Goal: Information Seeking & Learning: Find specific fact

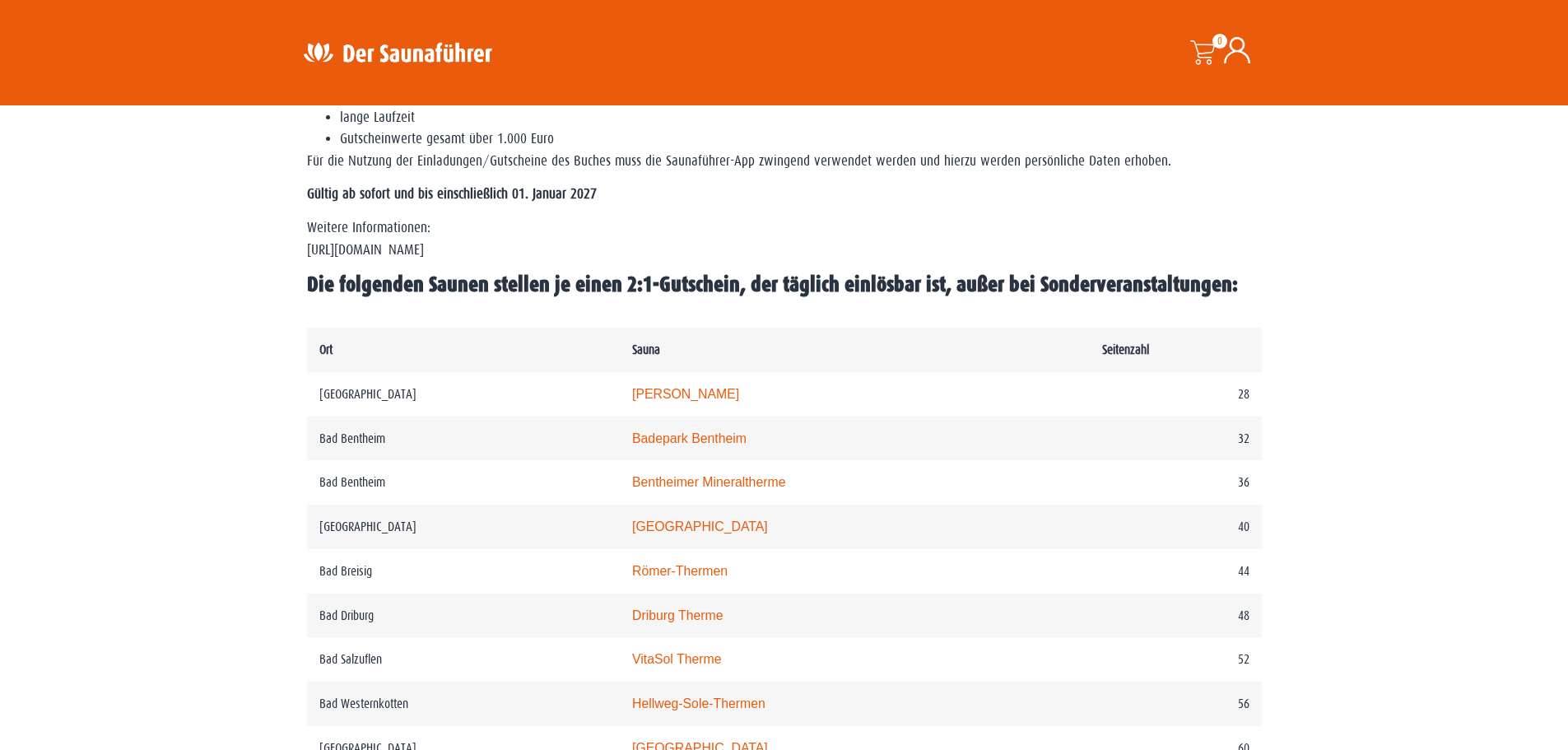
scroll to position [659, 0]
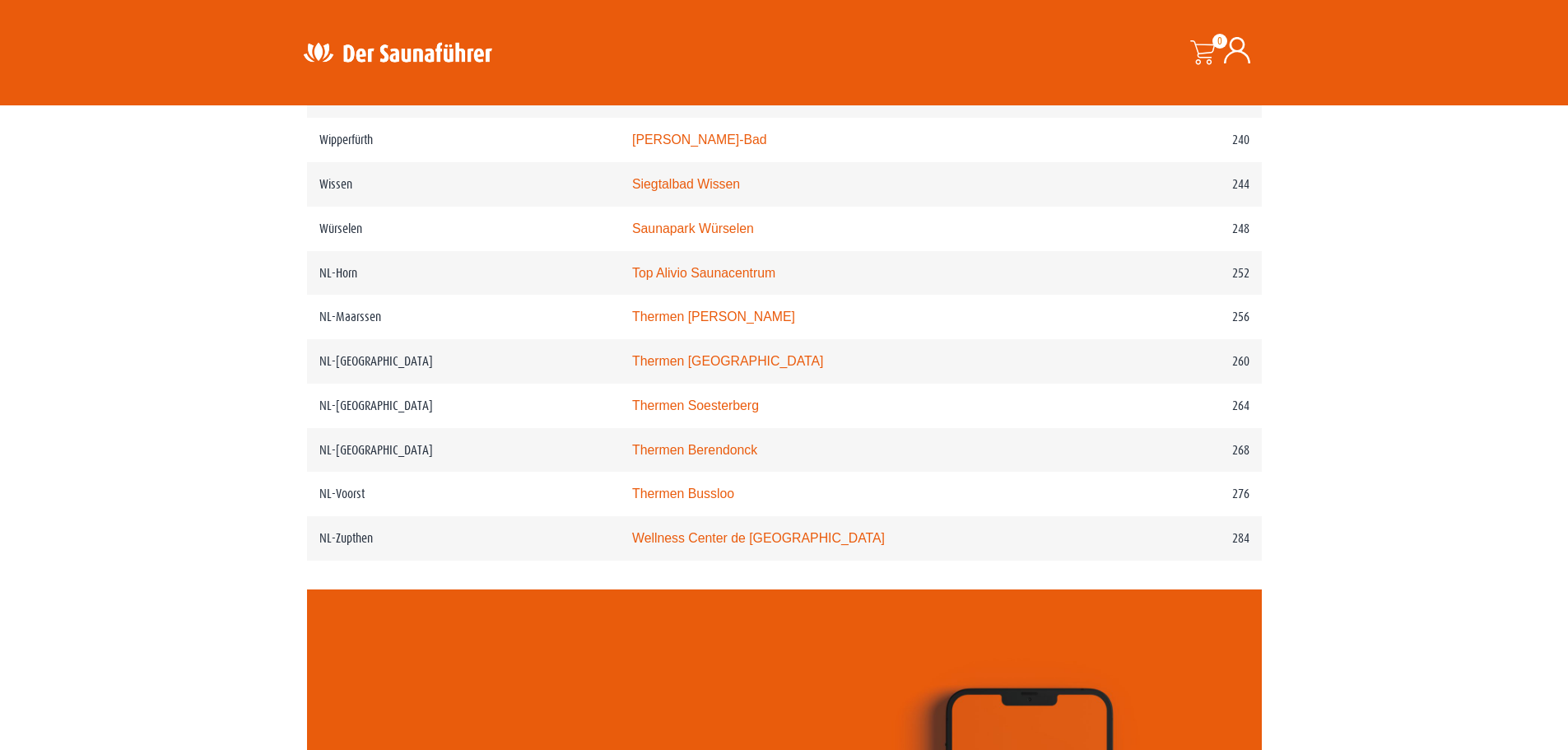
scroll to position [3293, 0]
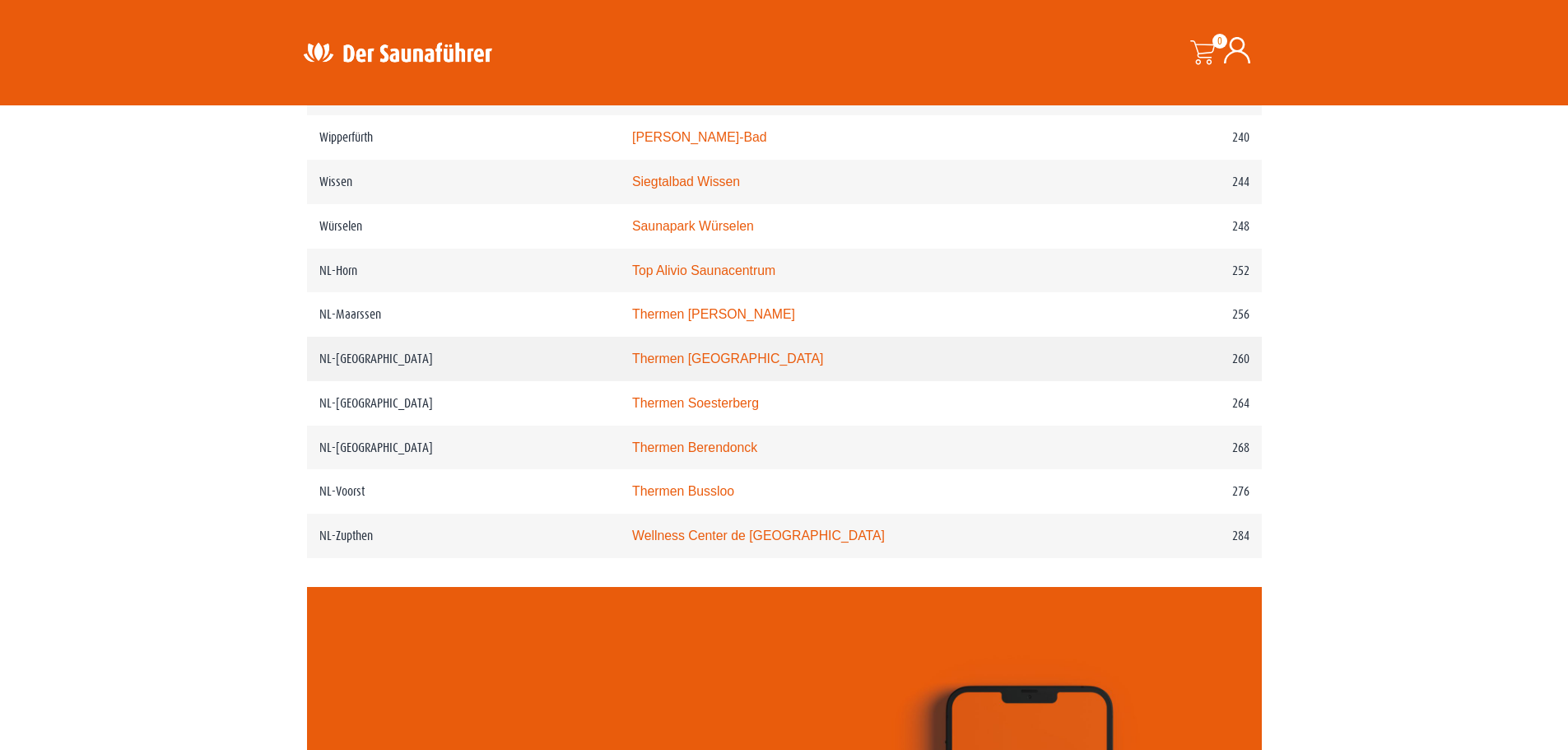
click at [701, 366] on link "Thermen Maastricht" at bounding box center [728, 358] width 192 height 14
click at [820, 542] on link "Wellness Center de Bronsbergen" at bounding box center [758, 535] width 253 height 14
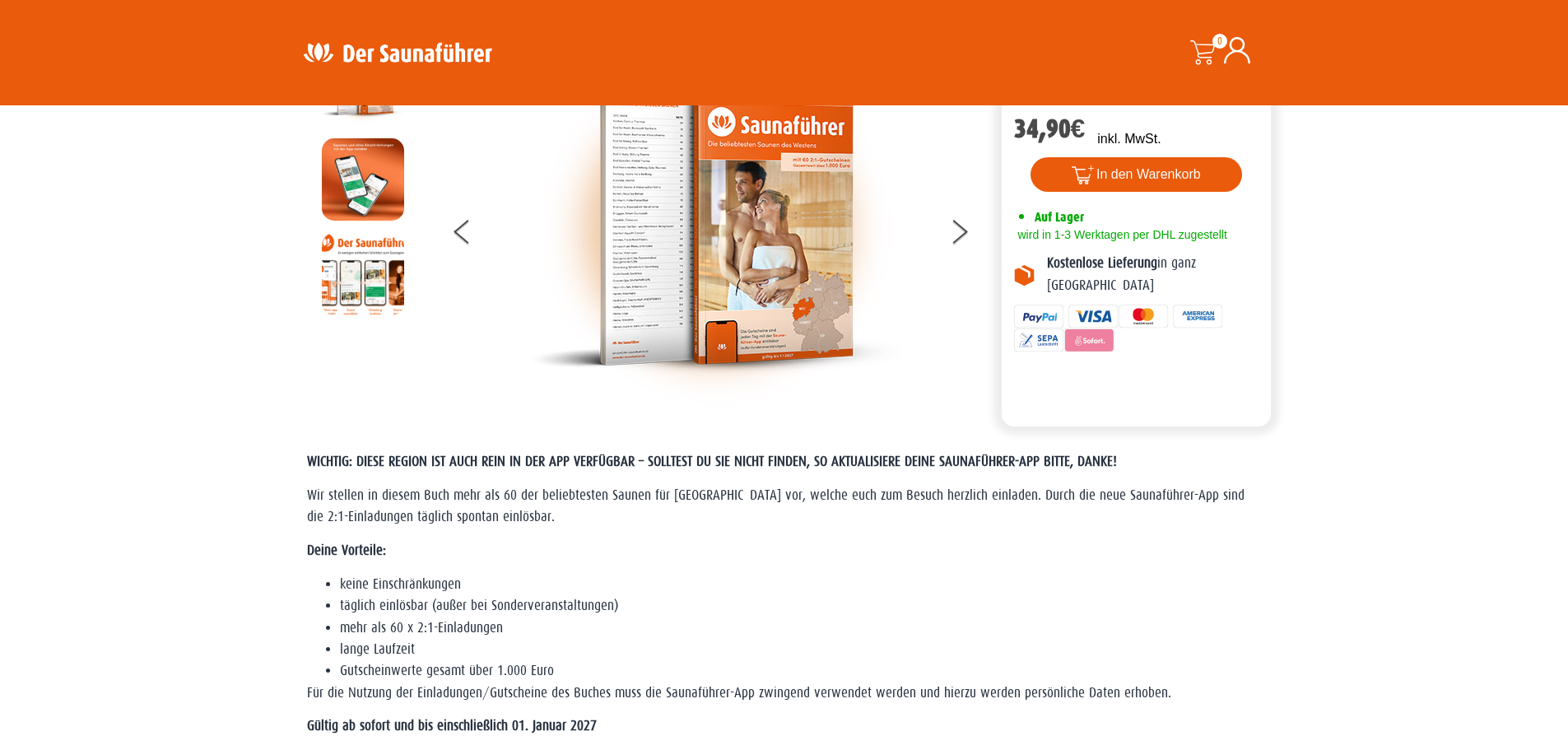
scroll to position [164, 0]
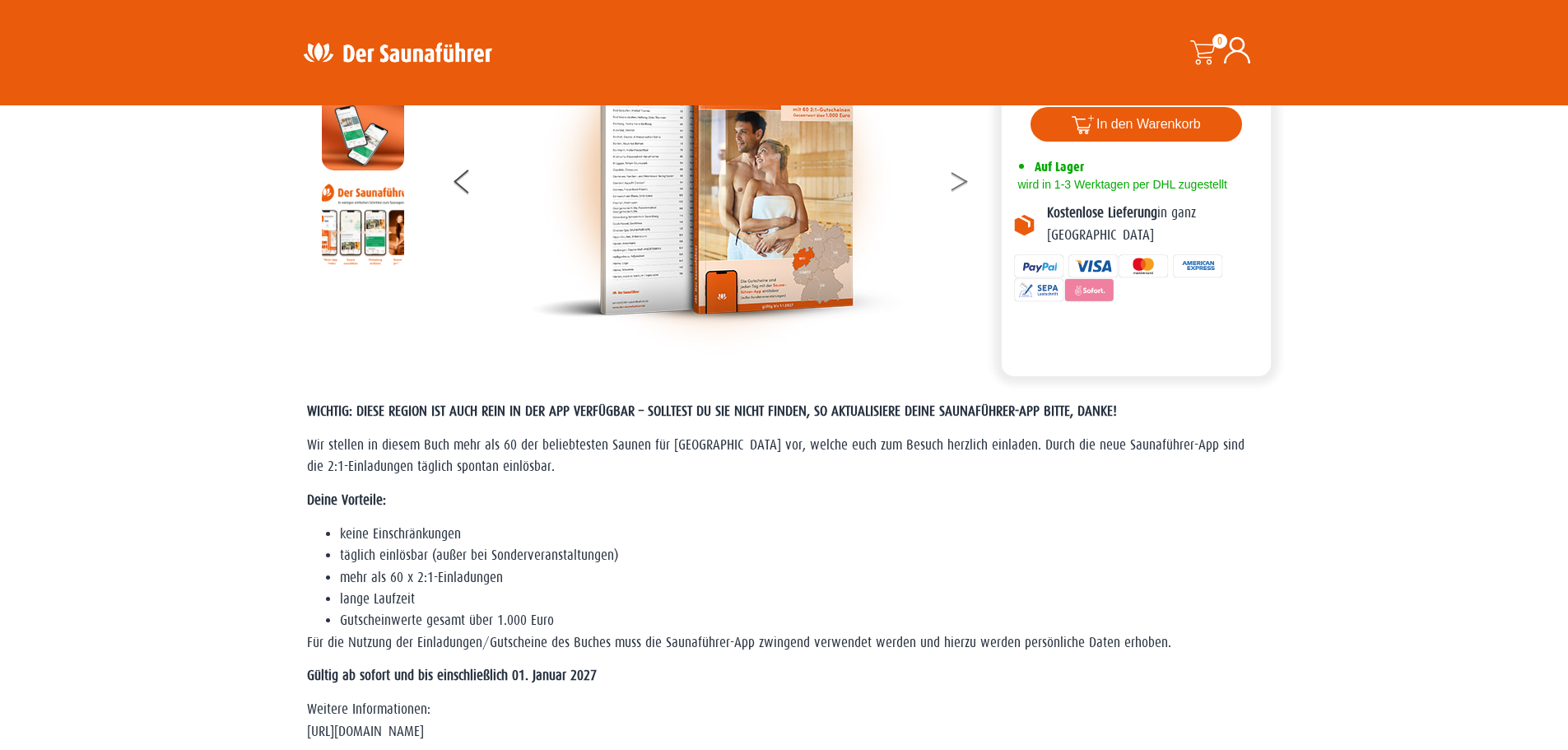
click at [958, 179] on button at bounding box center [970, 184] width 41 height 41
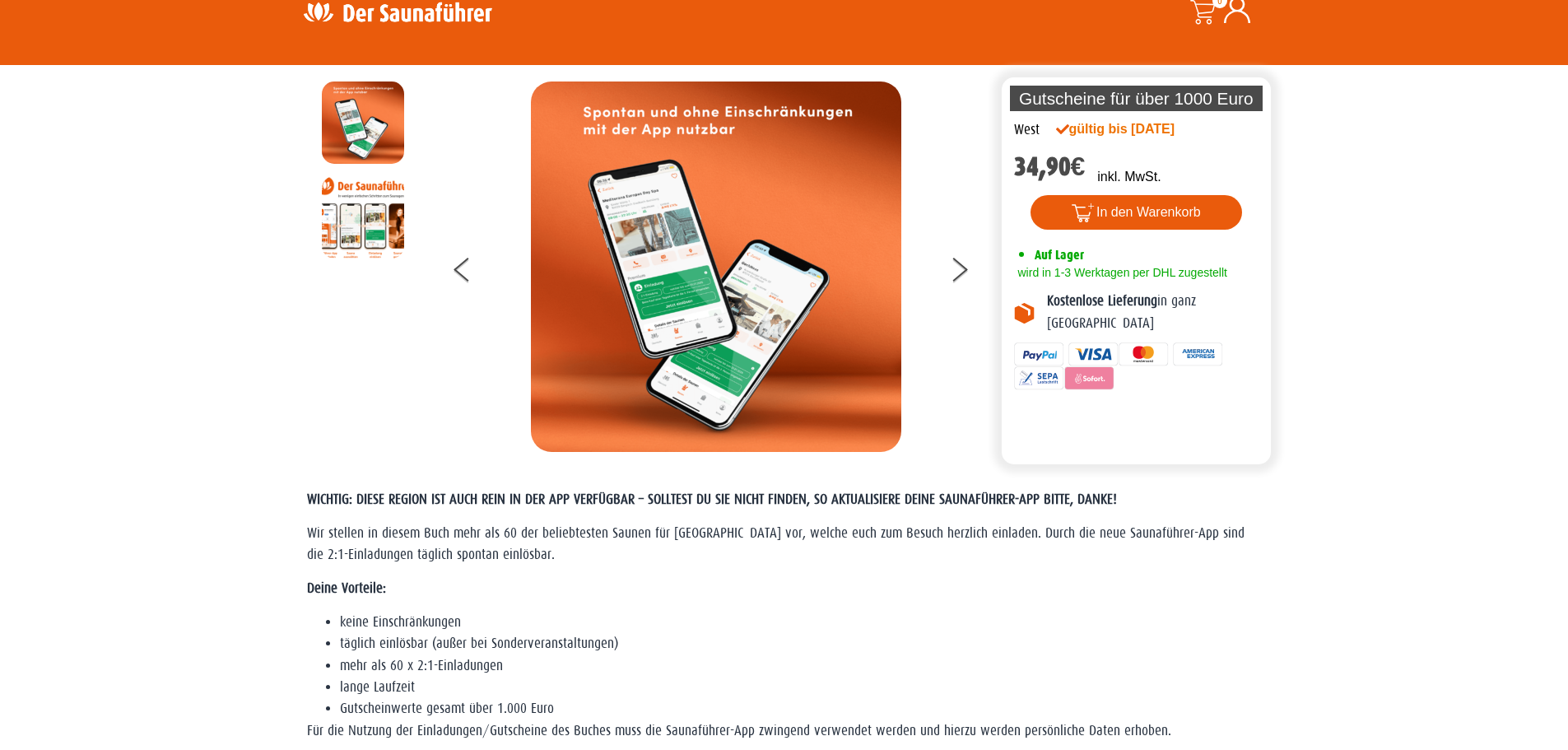
scroll to position [0, 0]
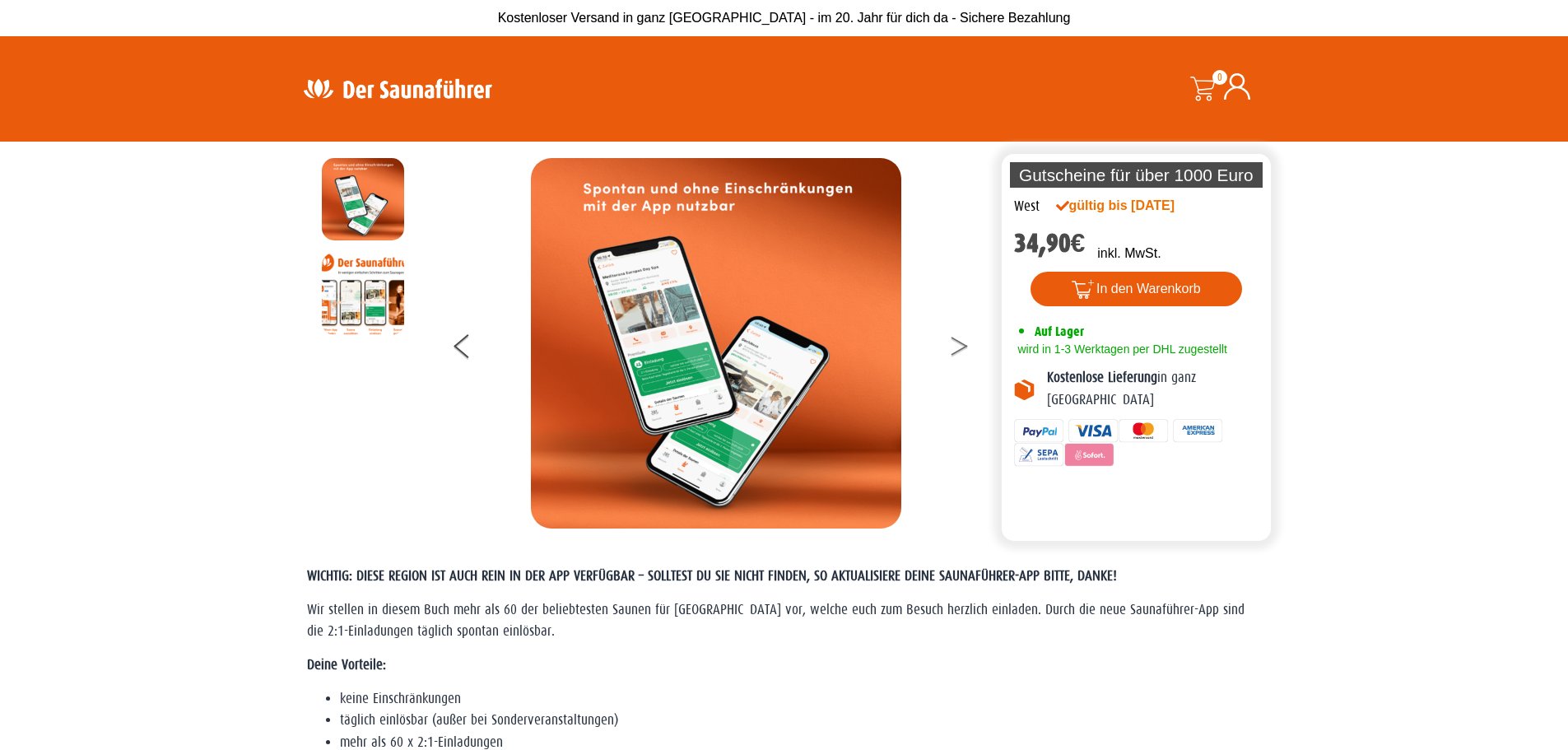
click at [966, 341] on button at bounding box center [970, 349] width 41 height 41
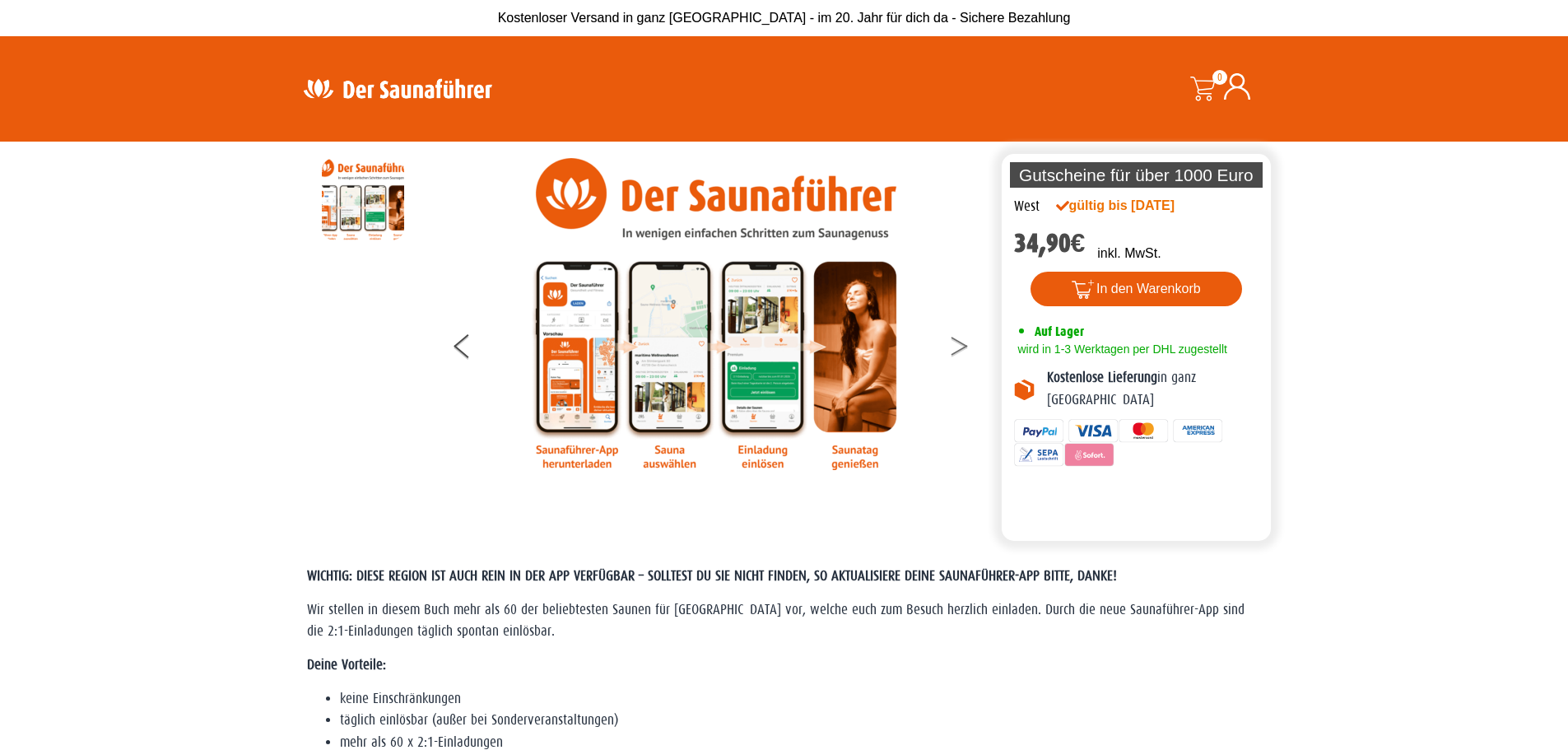
click at [965, 342] on button at bounding box center [970, 349] width 41 height 41
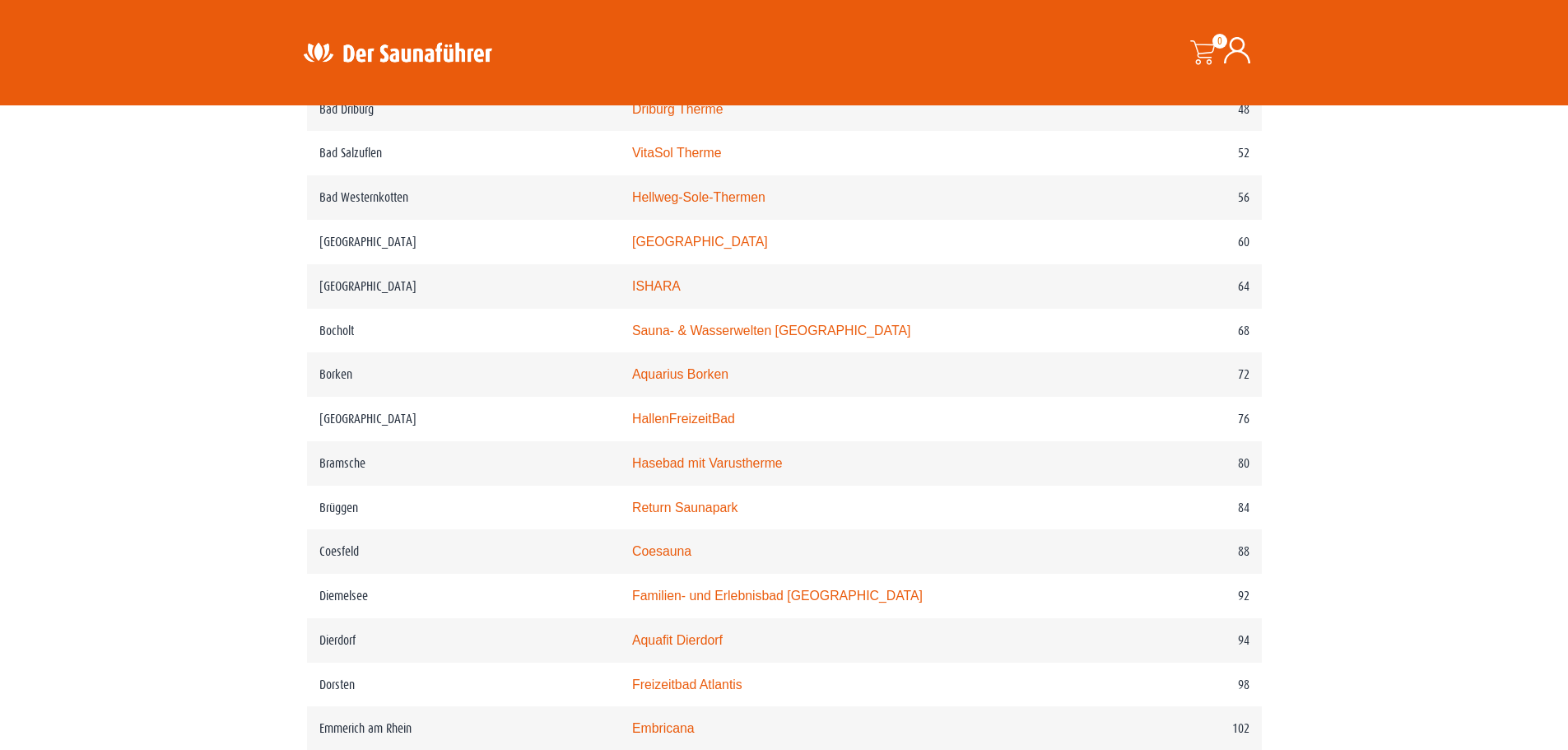
scroll to position [1235, 0]
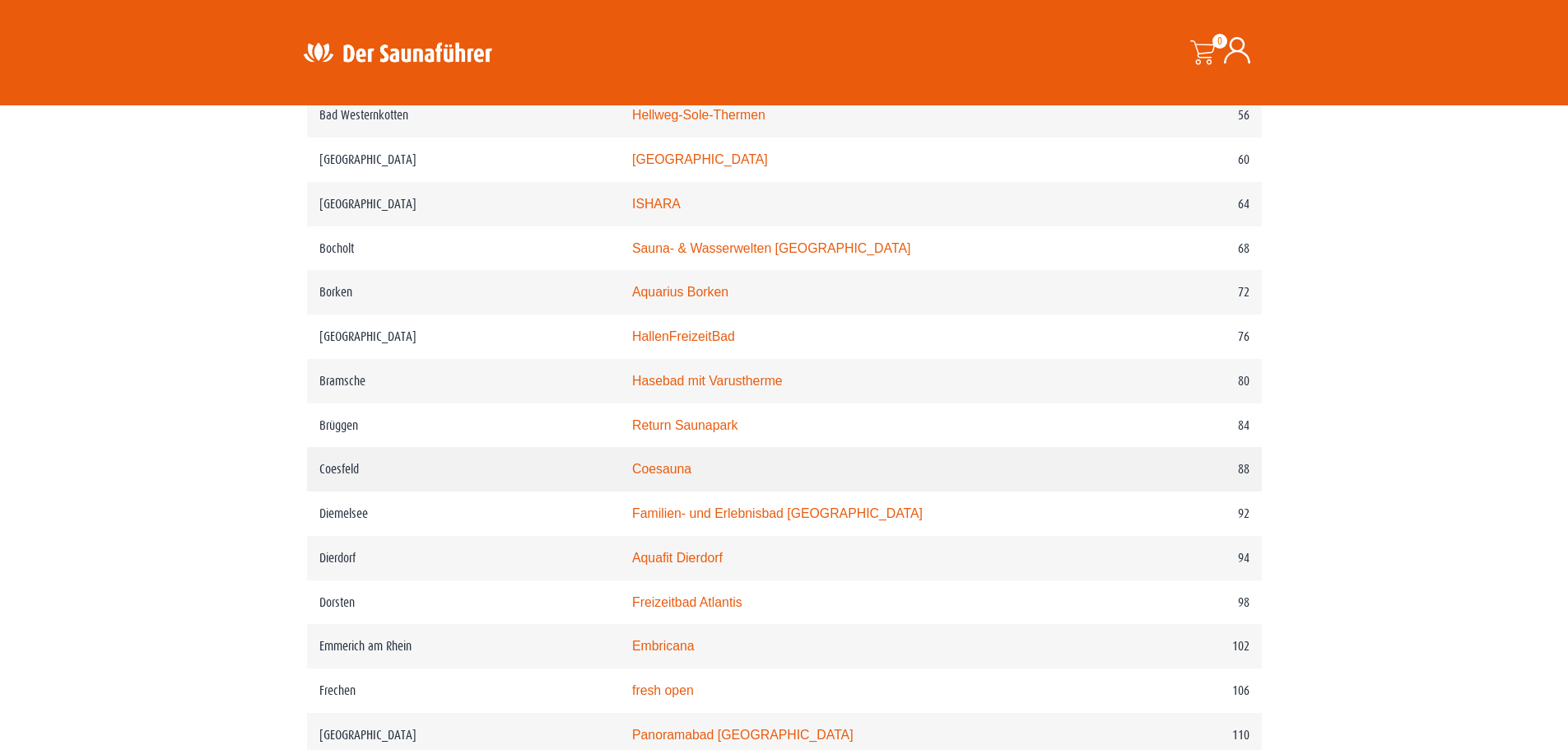
click at [691, 476] on link "Coesauna" at bounding box center [661, 468] width 59 height 14
click at [711, 295] on link "Aquarius Borken" at bounding box center [680, 291] width 96 height 14
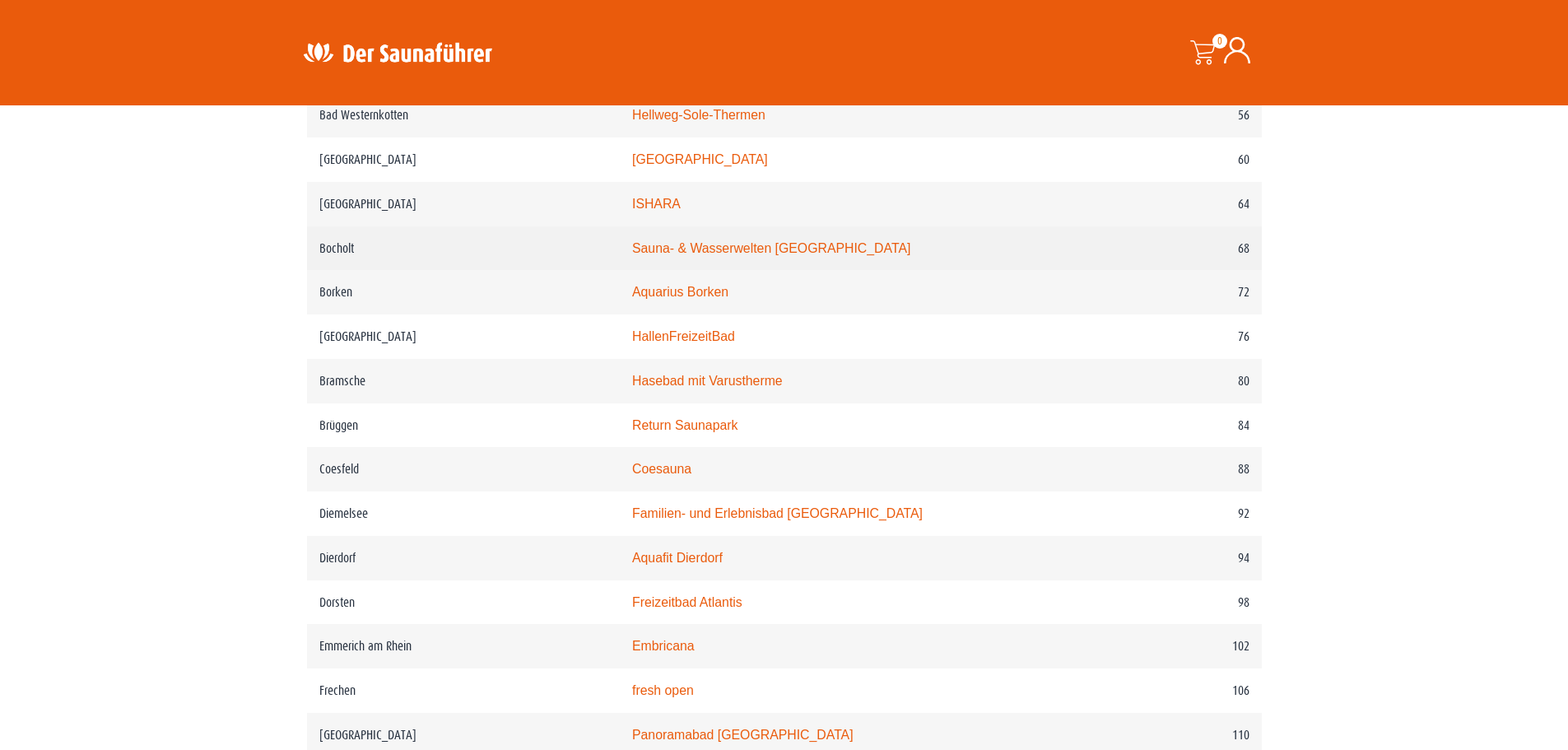
click at [700, 256] on link "Sauna- & Wasserwelten Bahia" at bounding box center [771, 248] width 278 height 14
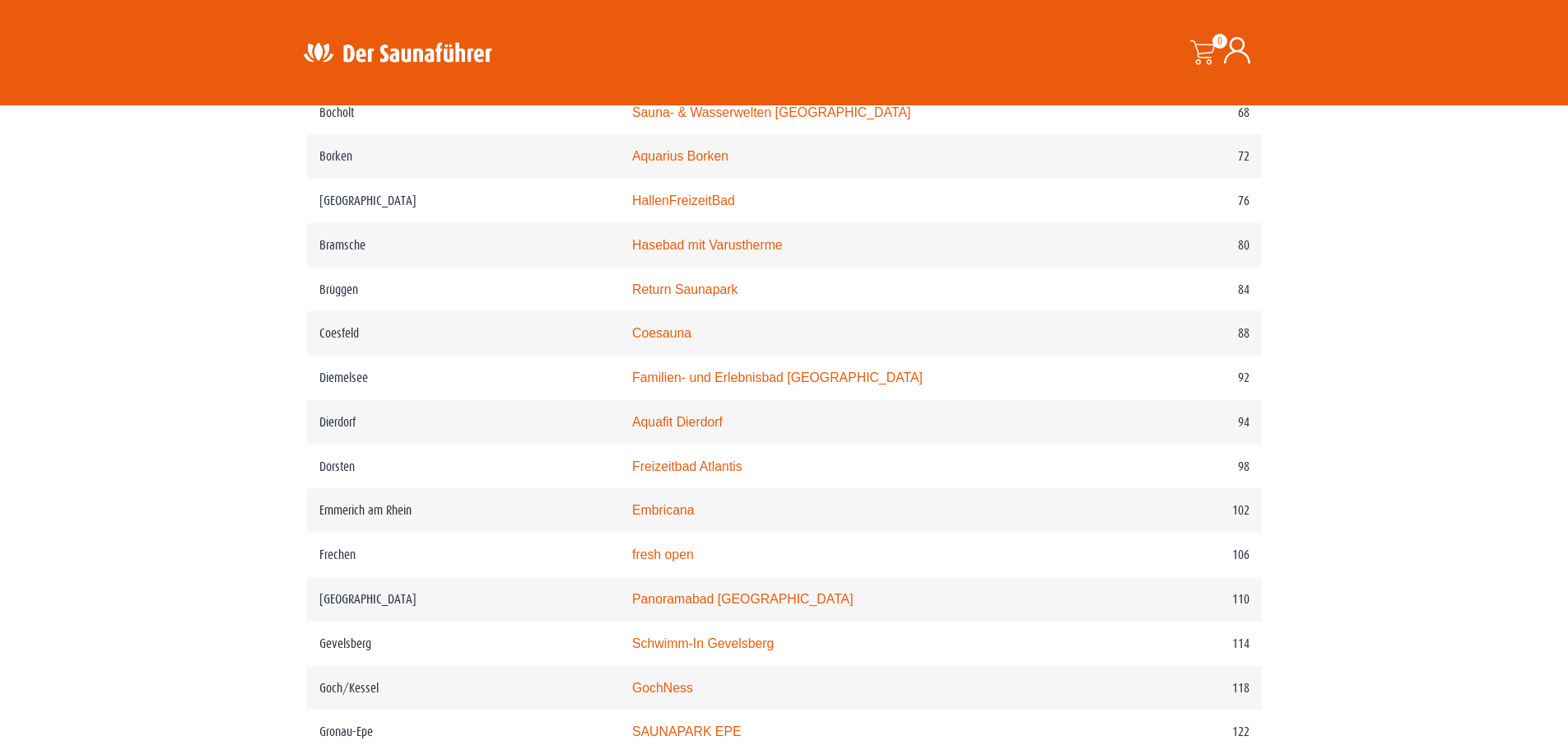
scroll to position [1399, 0]
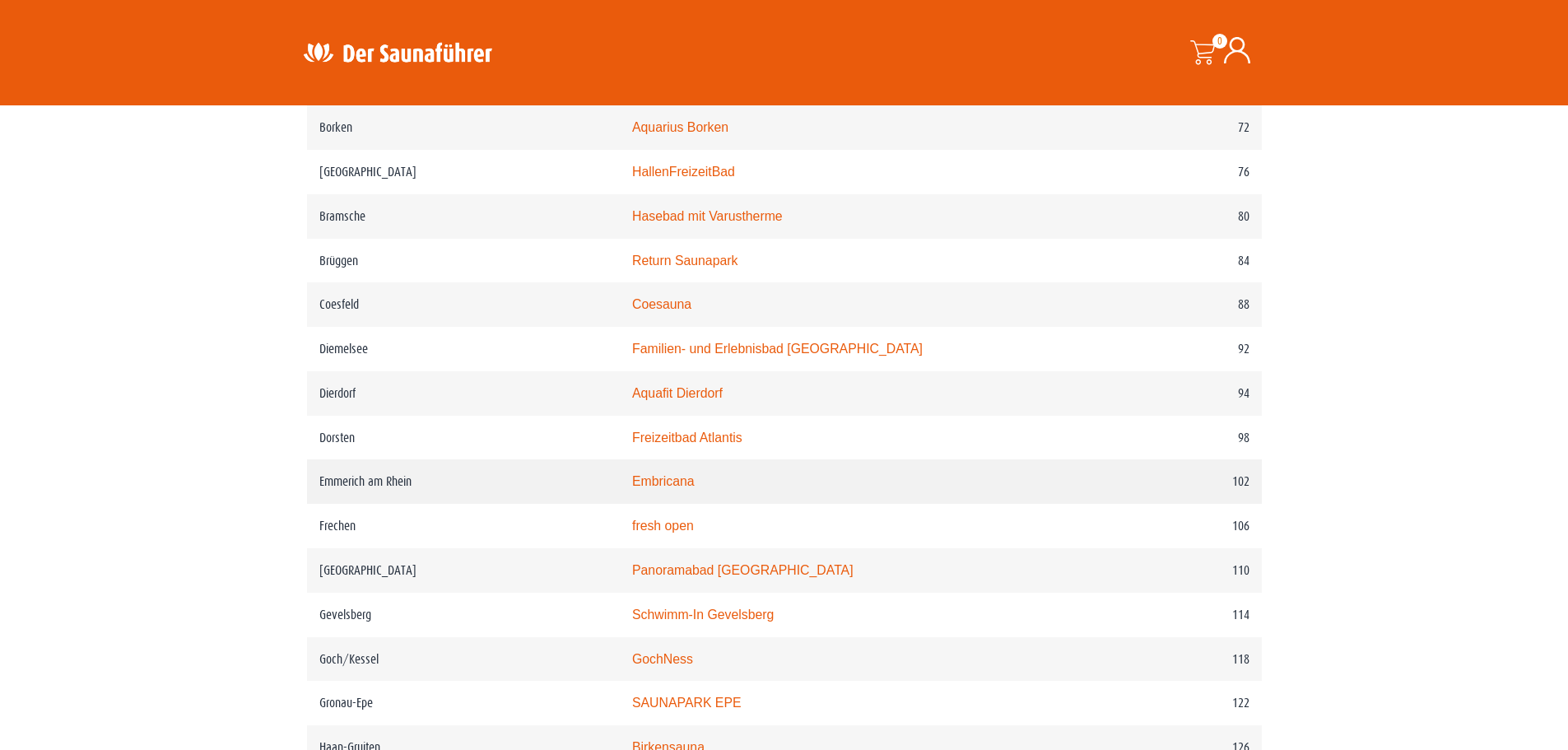
click at [694, 488] on link "Embricana" at bounding box center [663, 481] width 63 height 14
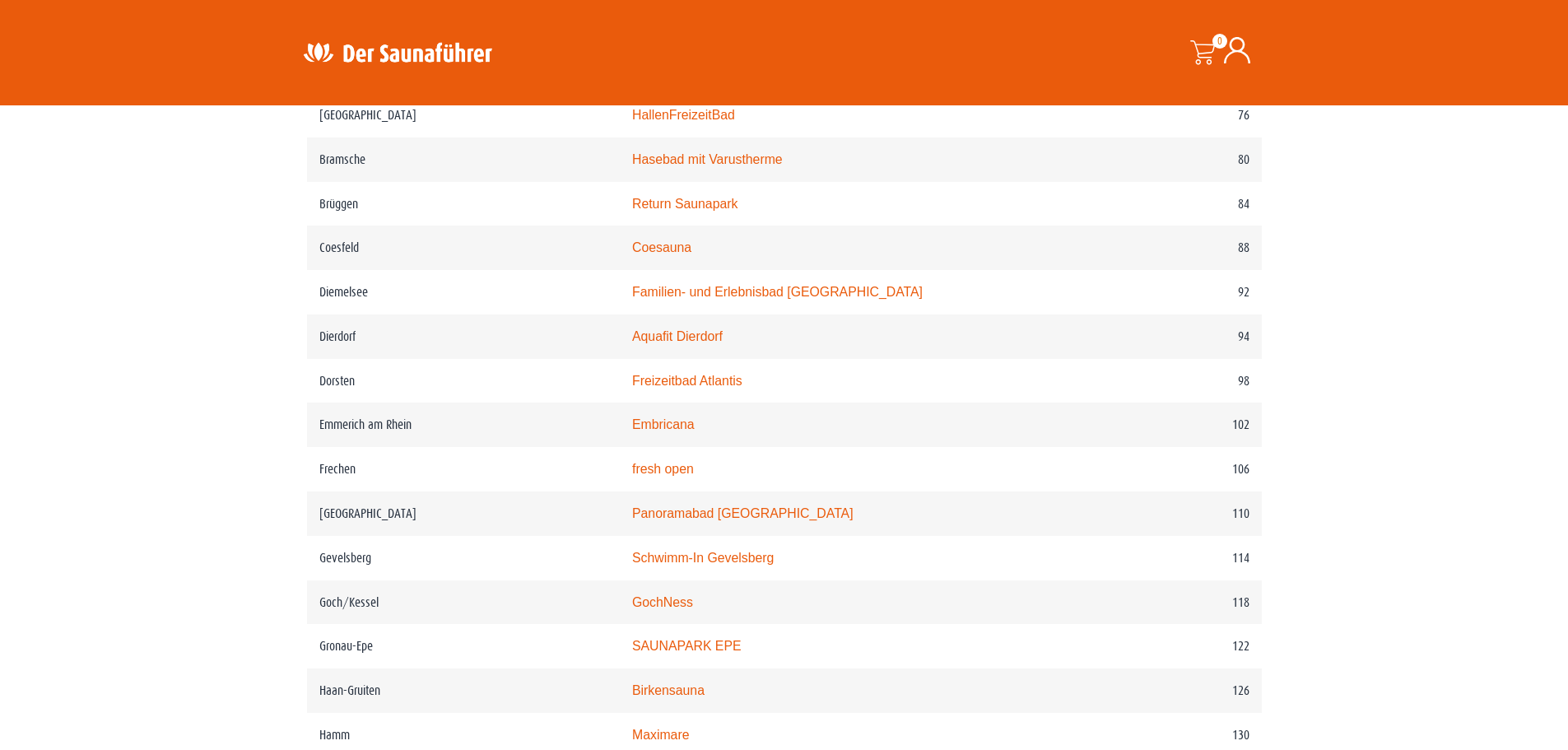
scroll to position [1482, 0]
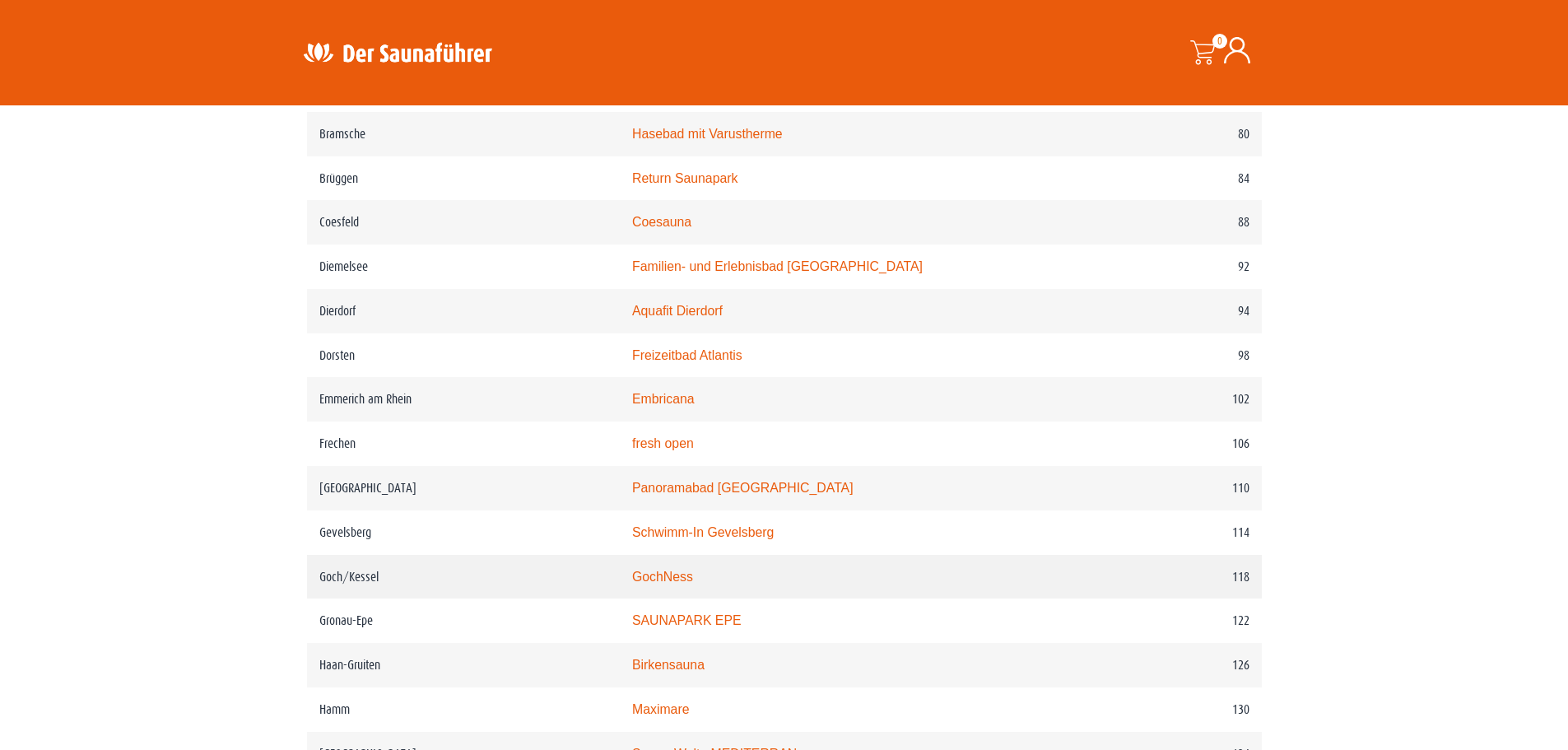
click at [688, 584] on link "GochNess" at bounding box center [662, 576] width 61 height 14
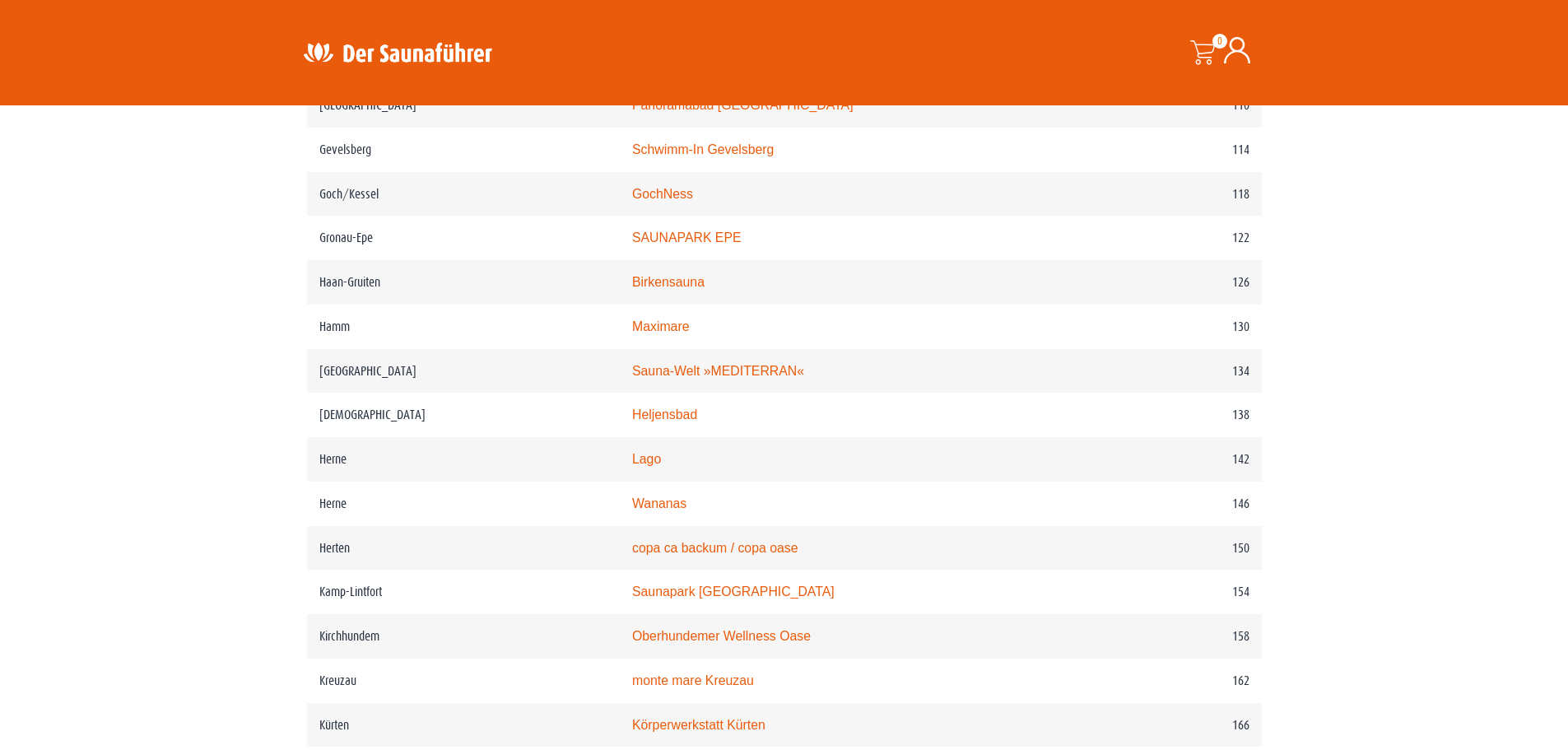
scroll to position [1894, 0]
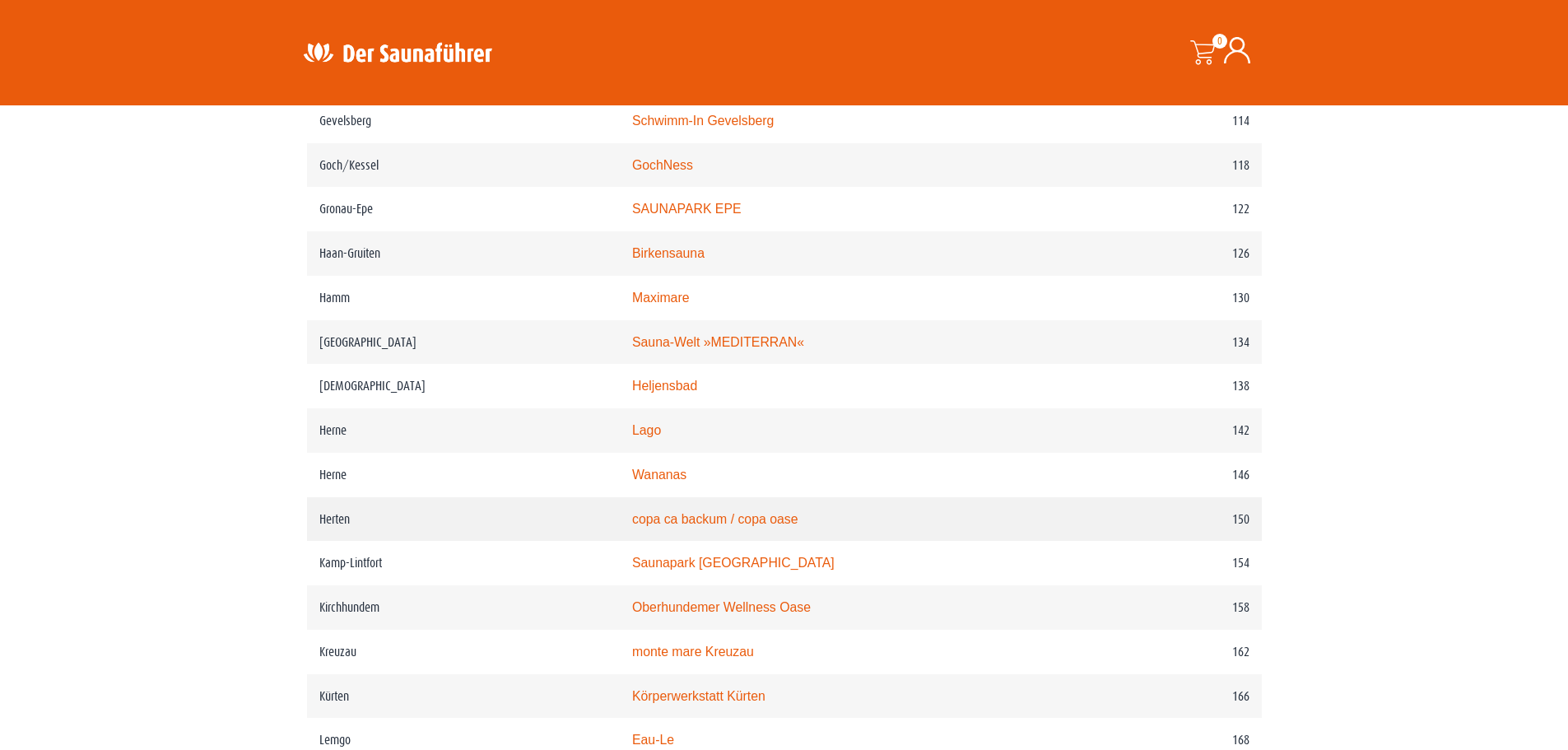
click at [742, 526] on link "copa ca backum / copa oase" at bounding box center [715, 519] width 166 height 14
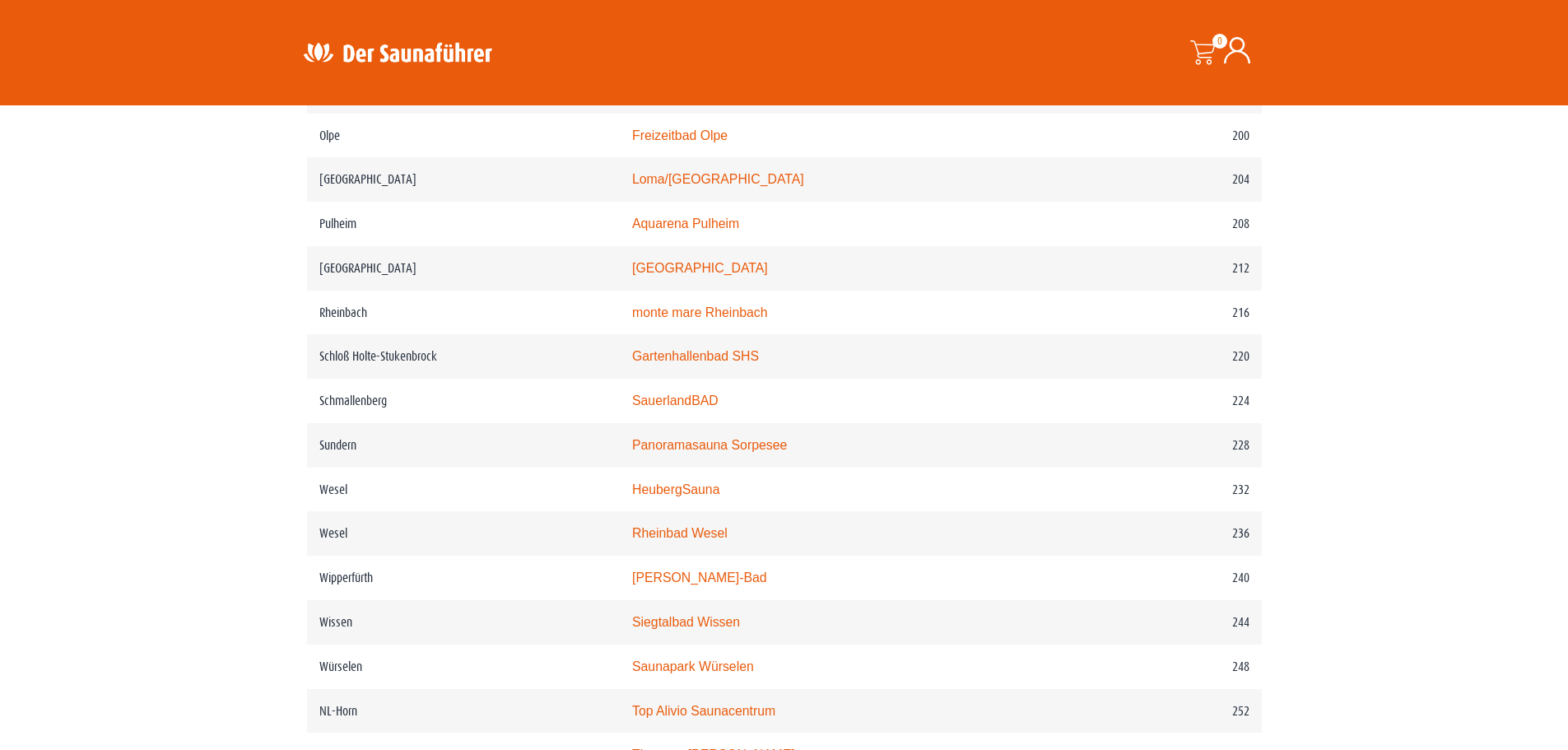
scroll to position [2882, 0]
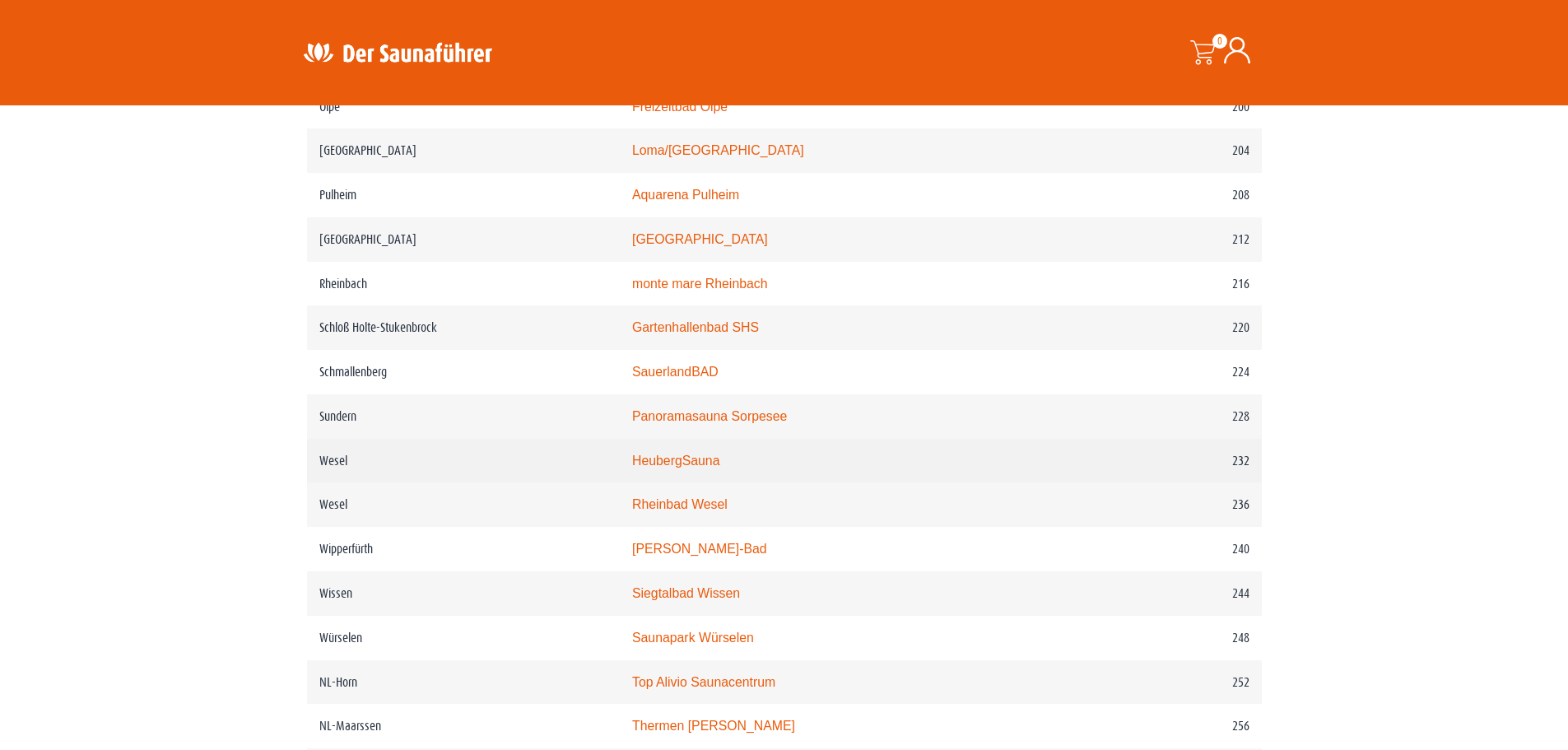
click at [700, 468] on link "HeubergSauna" at bounding box center [676, 461] width 88 height 14
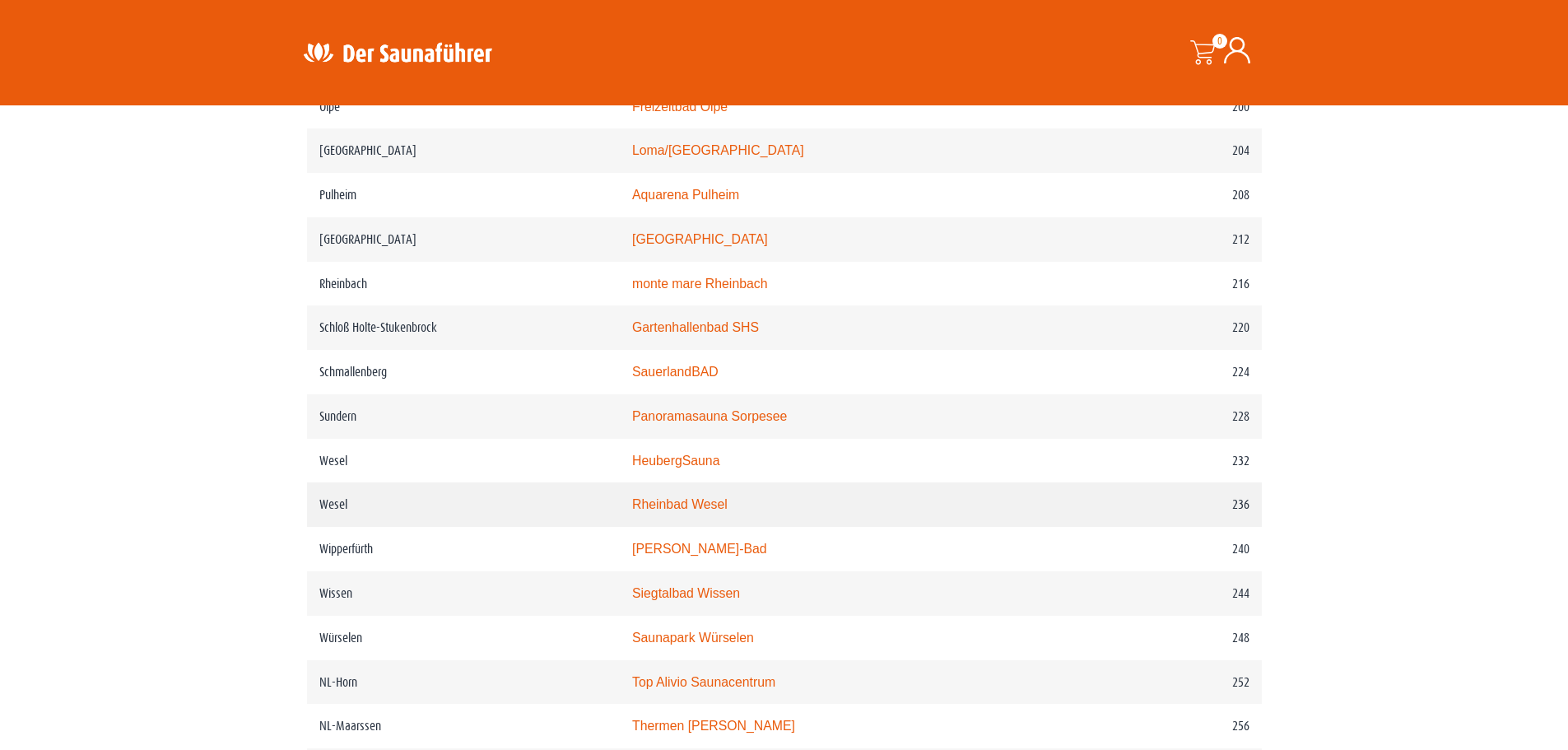
click at [715, 511] on link "Rheinbad Wesel" at bounding box center [680, 504] width 96 height 14
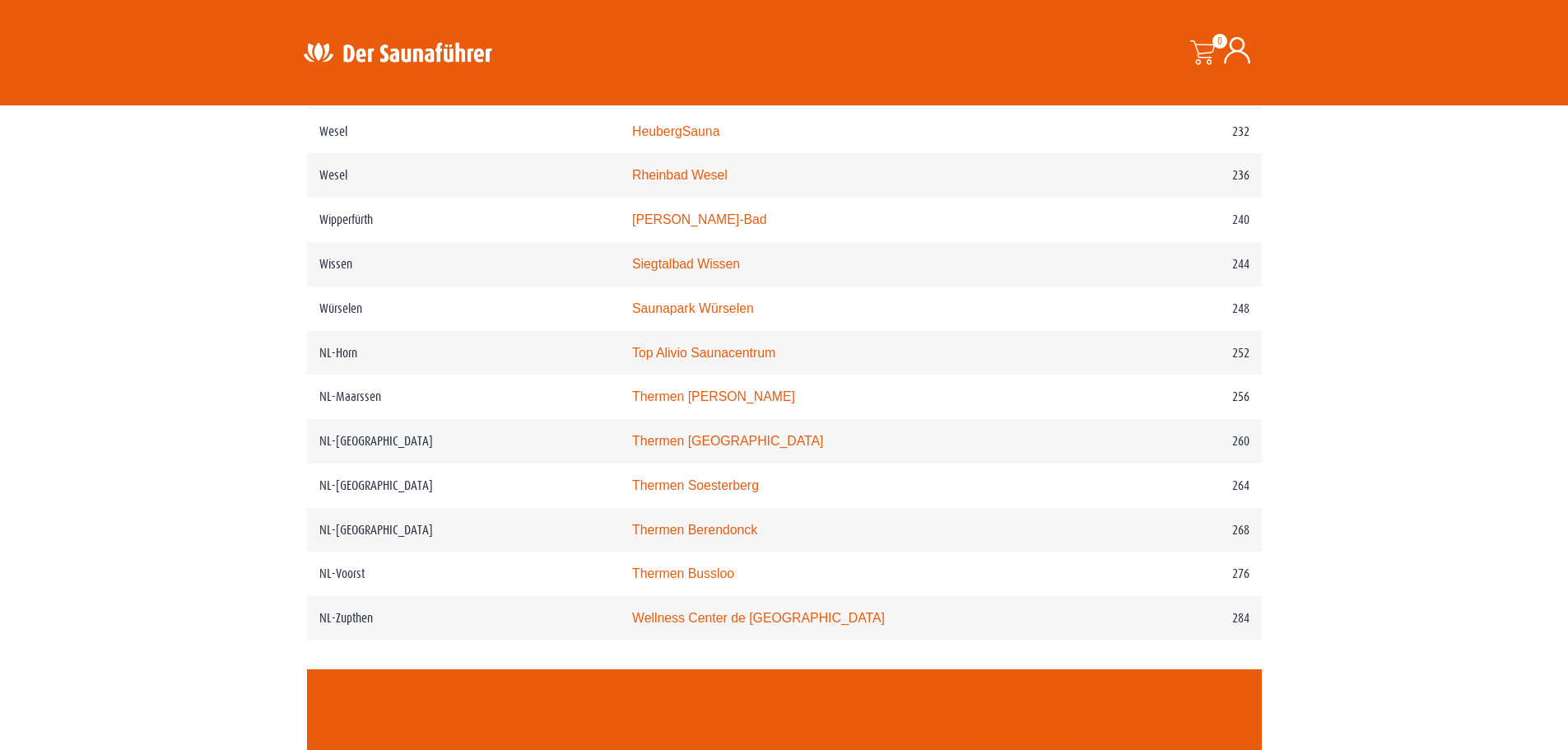
scroll to position [3293, 0]
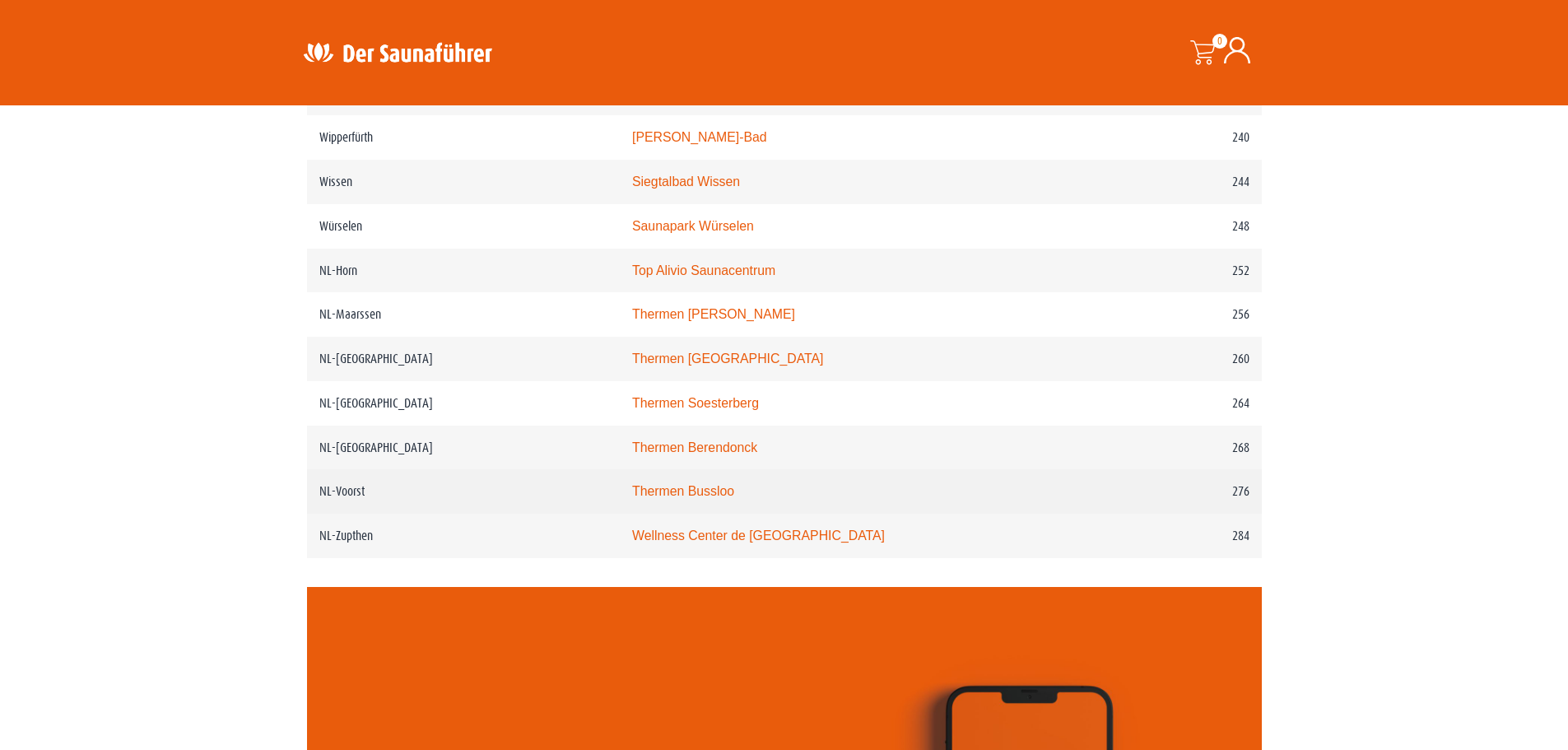
click at [734, 498] on link "Thermen Bussloo" at bounding box center [683, 491] width 102 height 14
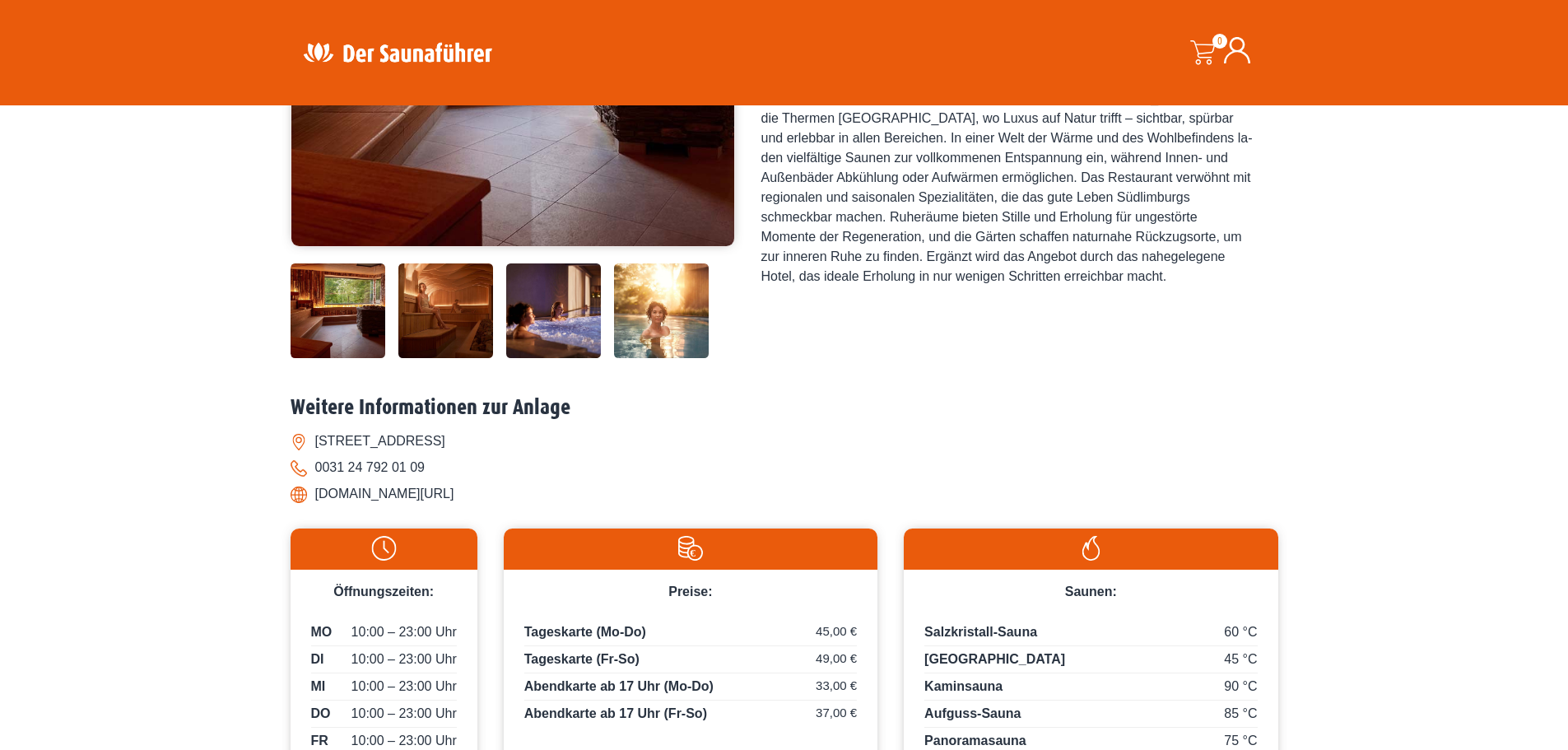
scroll to position [412, 0]
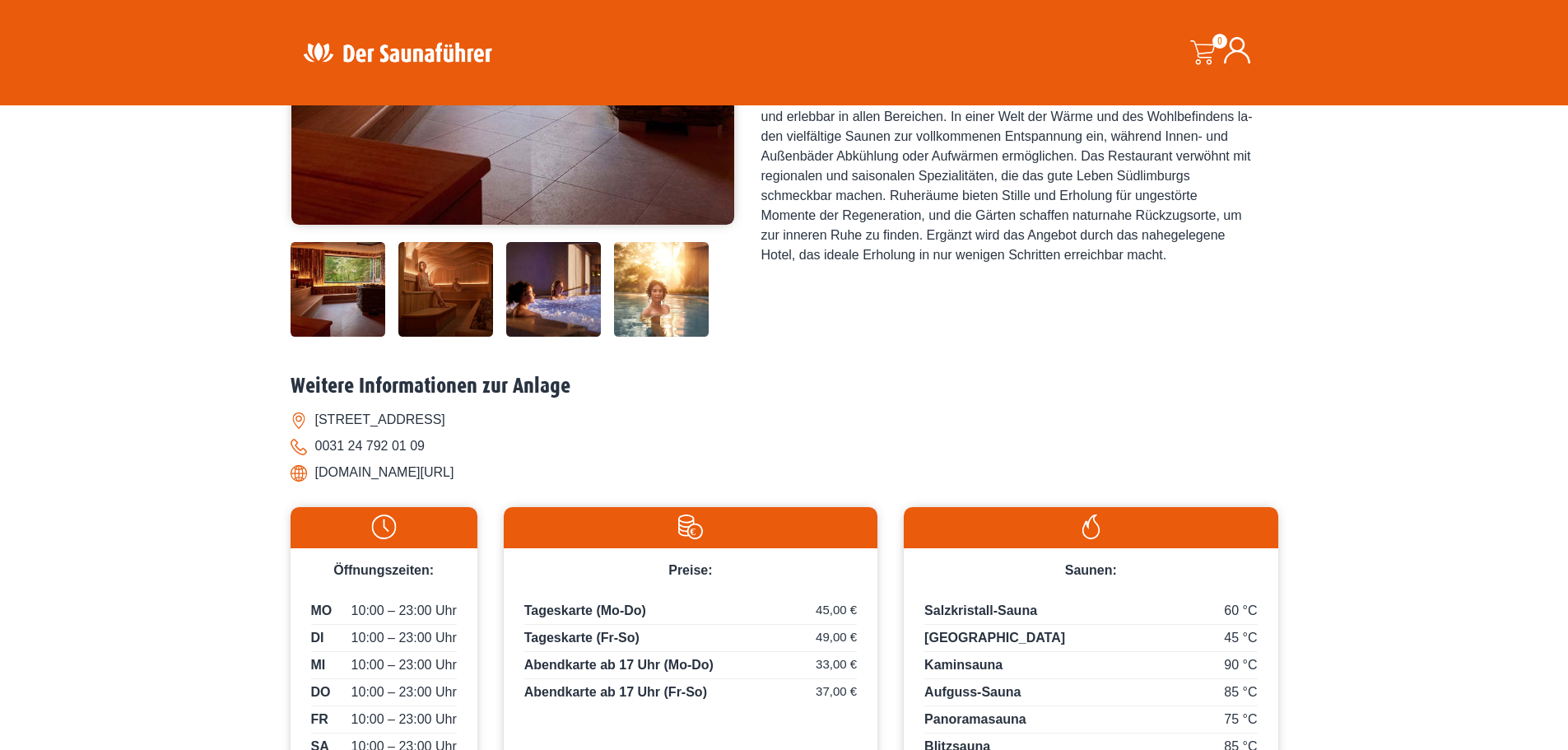
click at [427, 475] on li "www.thermenmaastricht.de/" at bounding box center [784, 473] width 987 height 26
drag, startPoint x: 478, startPoint y: 470, endPoint x: 441, endPoint y: 468, distance: 37.1
click at [447, 468] on li "www.thermenmaastricht.de/" at bounding box center [784, 473] width 987 height 26
click at [498, 472] on li "www.thermenmaastricht.de/" at bounding box center [784, 473] width 987 height 26
drag, startPoint x: 479, startPoint y: 468, endPoint x: 307, endPoint y: 466, distance: 172.0
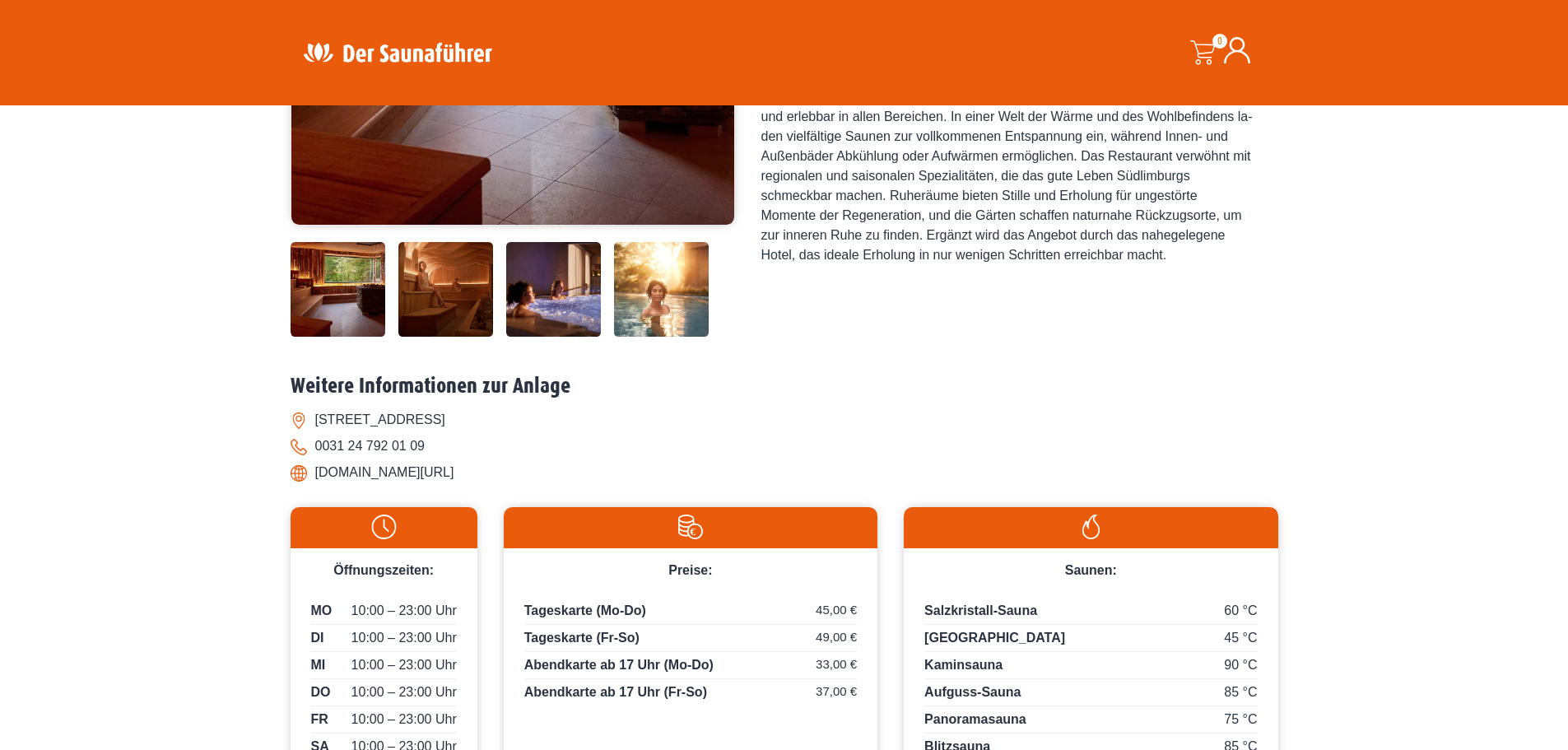
click at [307, 466] on li "www.thermenmaastricht.de/" at bounding box center [784, 473] width 987 height 26
copy li "www.thermenmaastricht.de/"
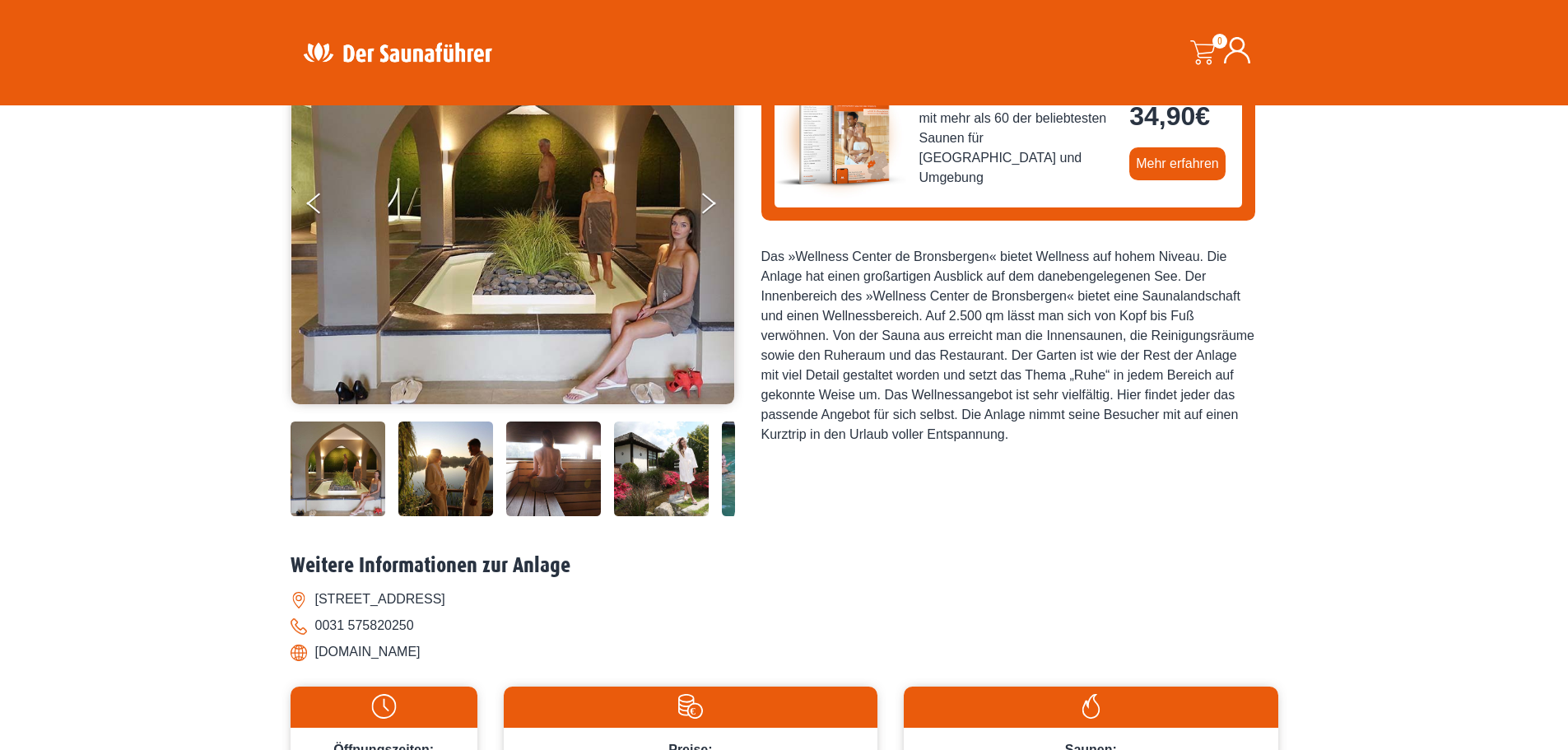
scroll to position [247, 0]
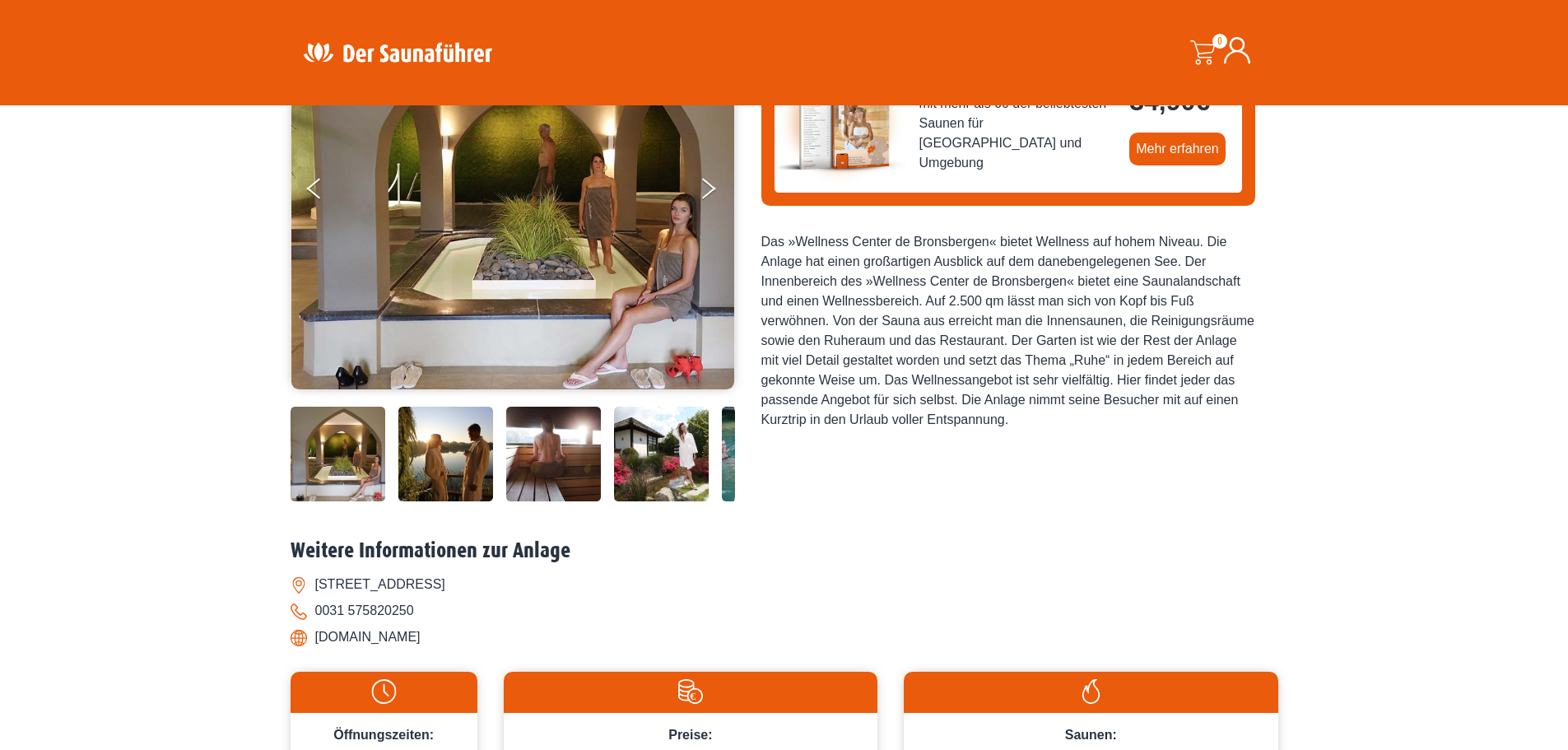
click at [421, 640] on li "[DOMAIN_NAME]" at bounding box center [784, 637] width 987 height 26
drag, startPoint x: 460, startPoint y: 633, endPoint x: 341, endPoint y: 647, distance: 119.8
click at [344, 648] on li "[DOMAIN_NAME]" at bounding box center [784, 637] width 987 height 26
click at [300, 642] on li "[DOMAIN_NAME]" at bounding box center [784, 637] width 987 height 26
drag, startPoint x: 458, startPoint y: 640, endPoint x: 314, endPoint y: 649, distance: 144.3
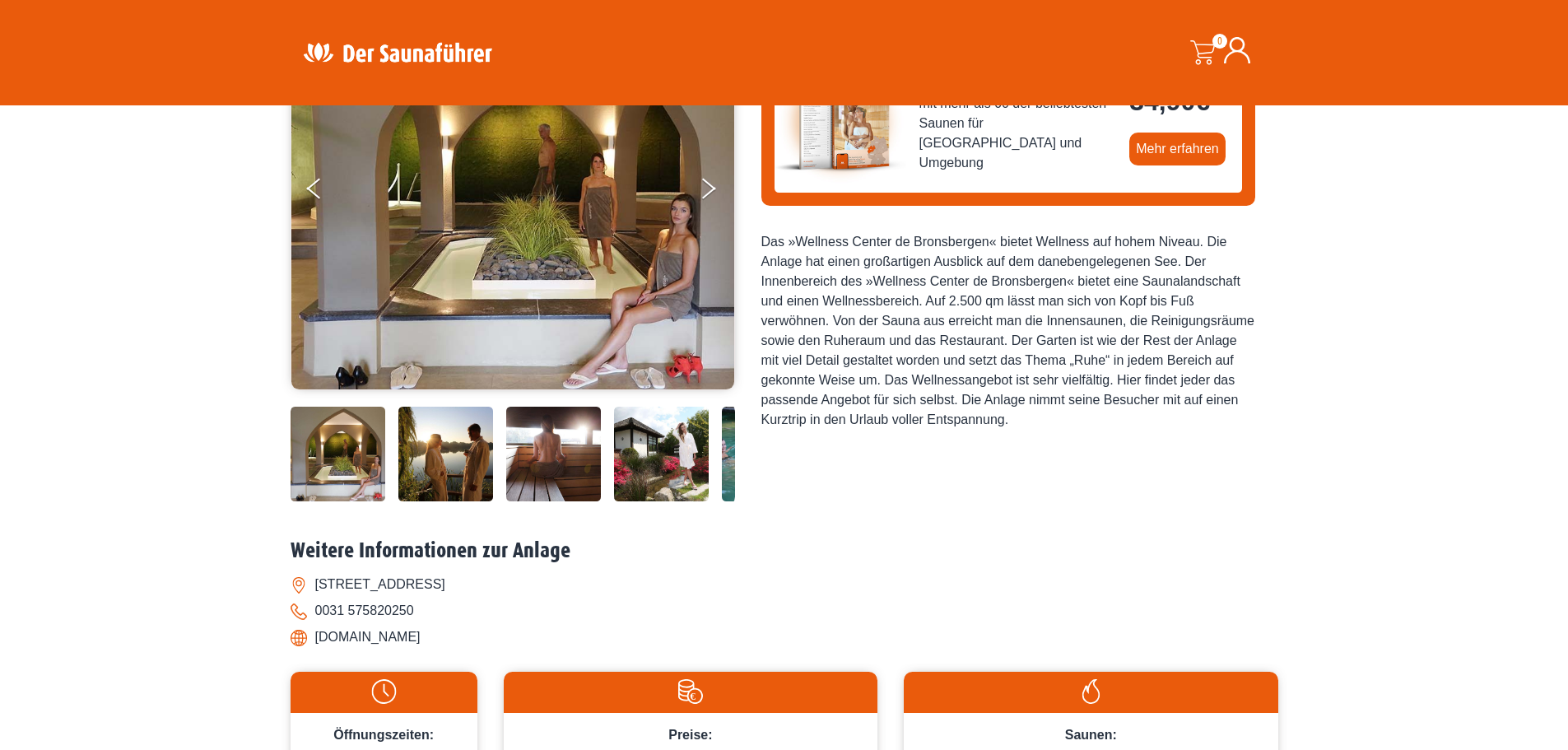
click at [314, 649] on li "[DOMAIN_NAME]" at bounding box center [784, 637] width 987 height 26
copy li "[DOMAIN_NAME]"
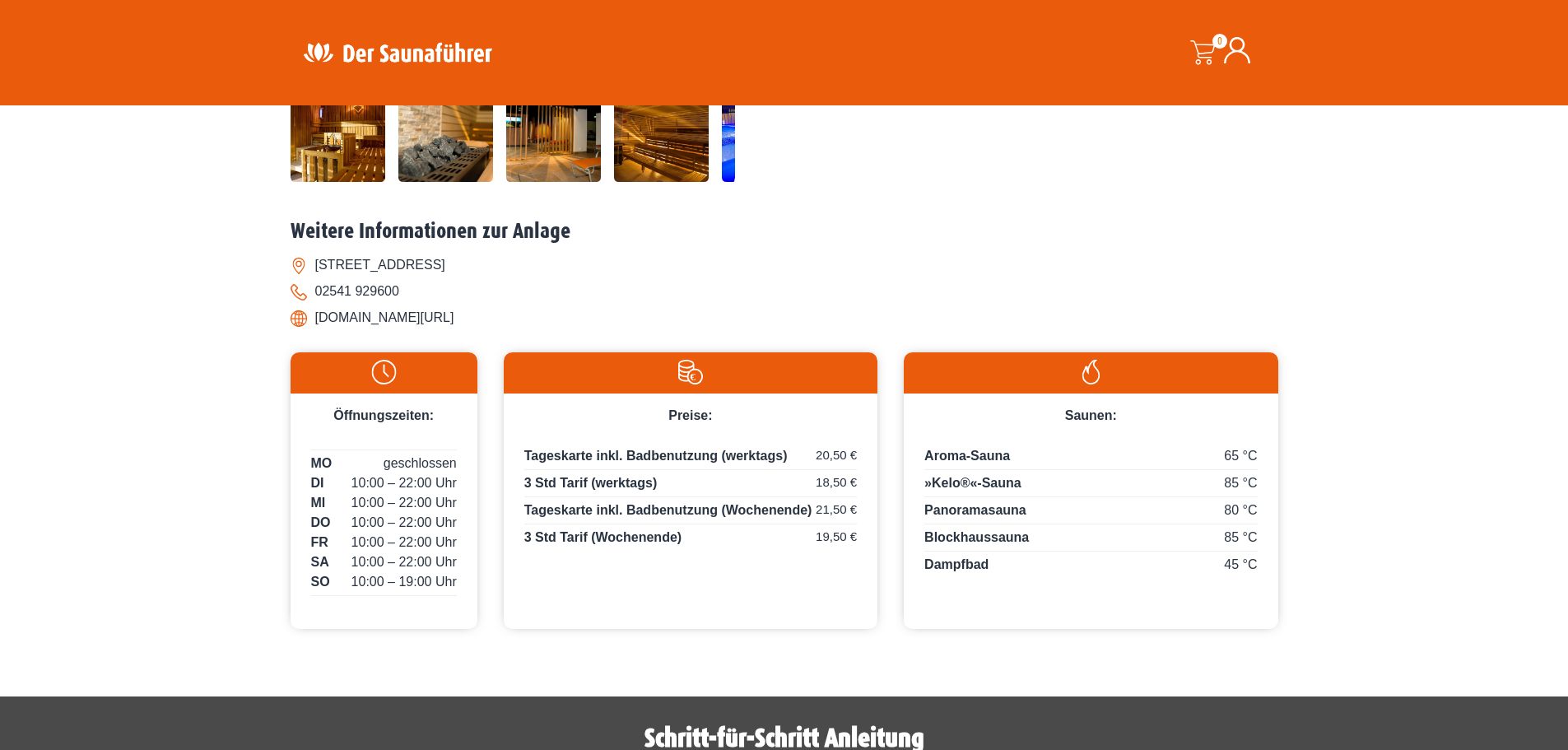
scroll to position [576, 0]
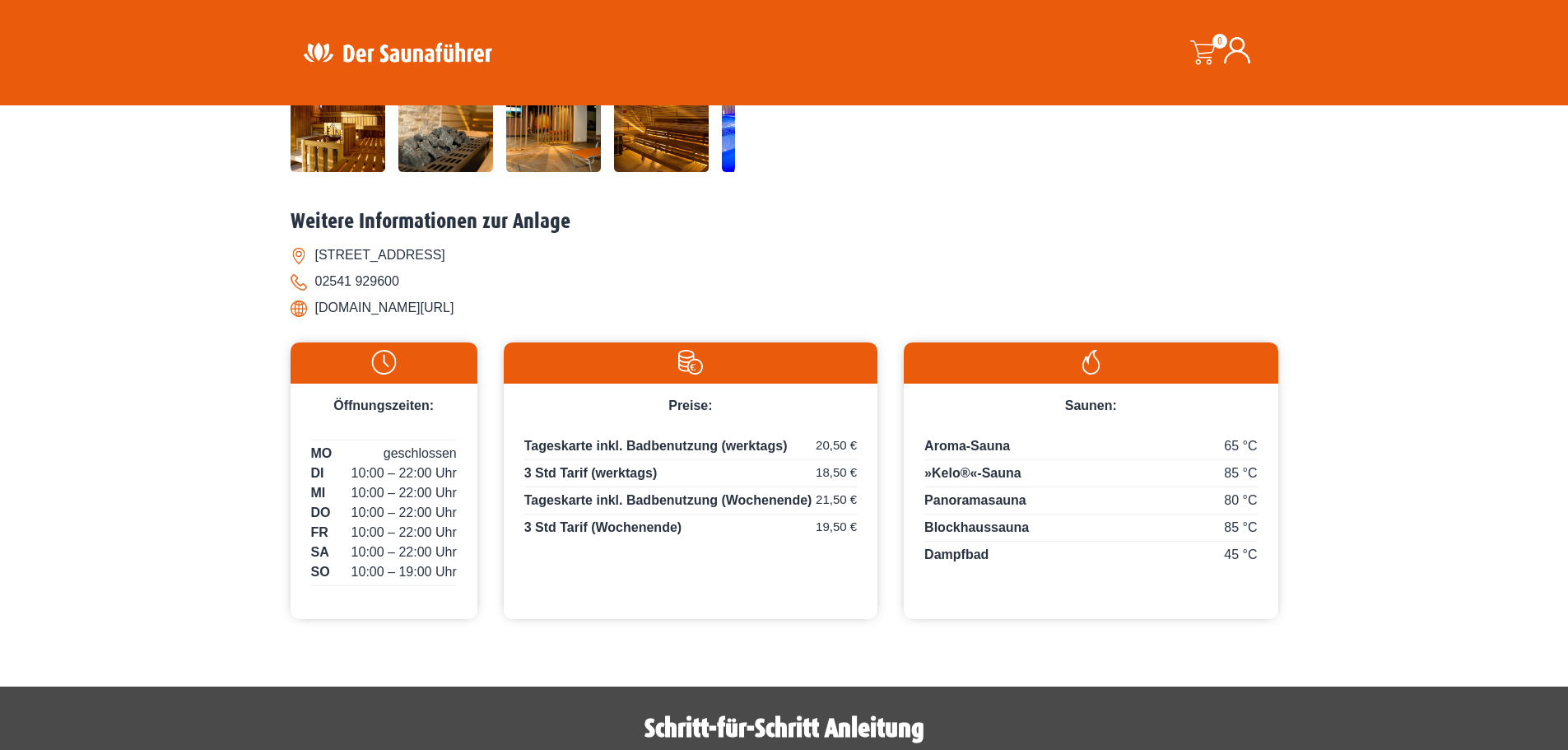
drag, startPoint x: 520, startPoint y: 307, endPoint x: 318, endPoint y: 315, distance: 202.2
click at [318, 315] on li "www.coebad.de/coebad/sauna" at bounding box center [784, 308] width 987 height 26
copy li "www.coebad.de/coebad/sauna"
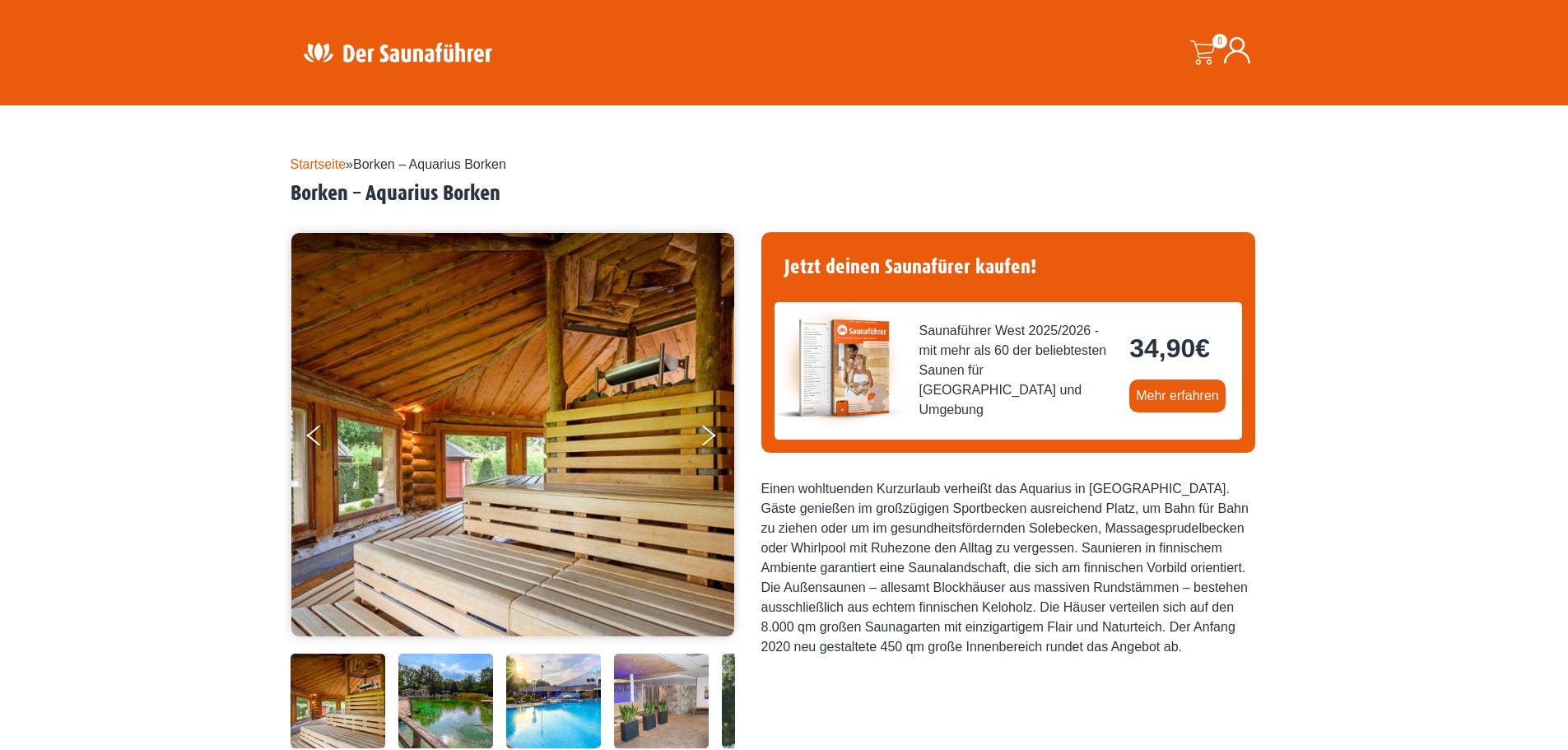
scroll to position [494, 0]
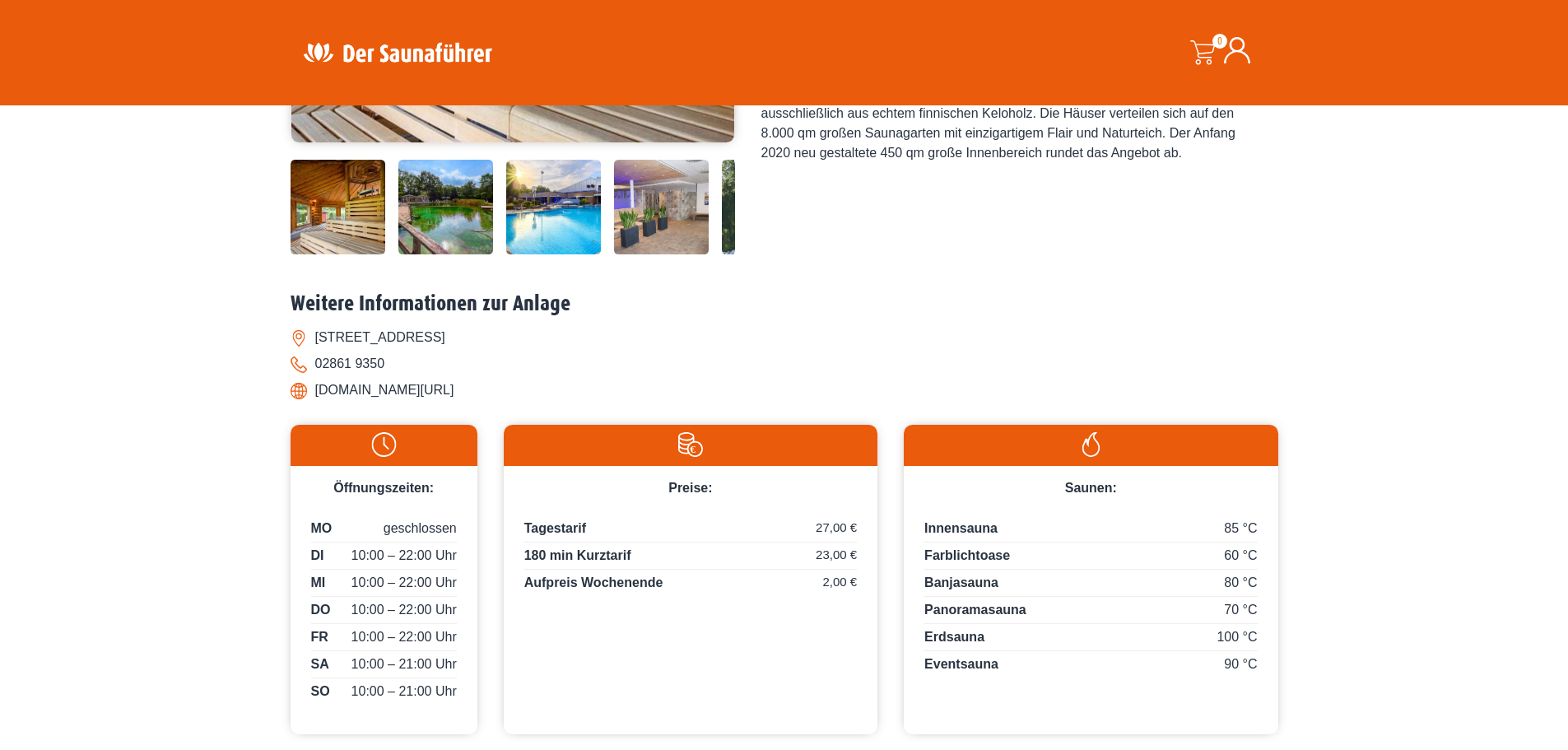
click at [430, 391] on li "www.aquarius-borken.de/aquarius" at bounding box center [784, 390] width 987 height 26
drag, startPoint x: 525, startPoint y: 388, endPoint x: 305, endPoint y: 395, distance: 220.1
click at [305, 395] on li "www.aquarius-borken.de/aquarius" at bounding box center [784, 390] width 987 height 26
copy li "www.aquarius-borken.de/aquarius"
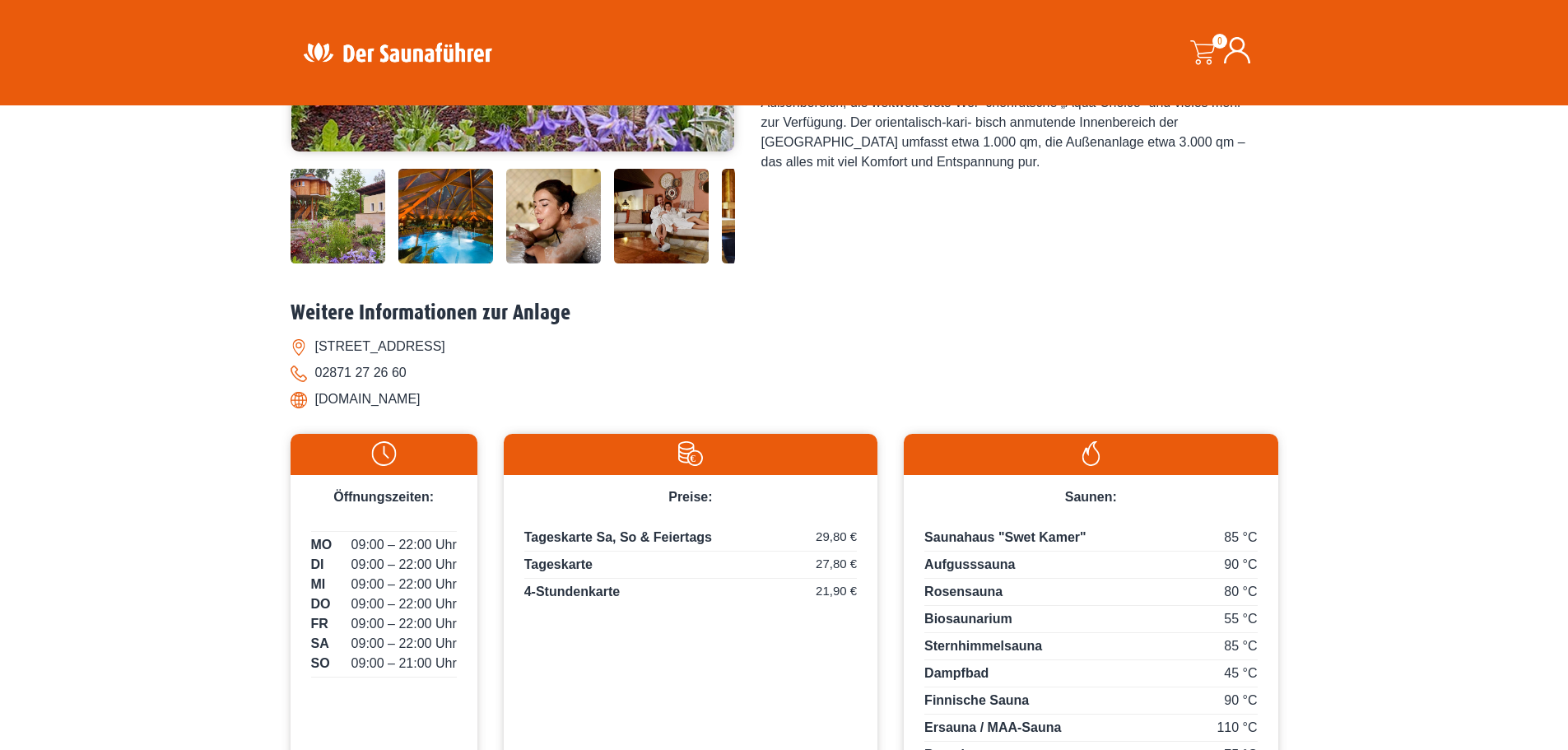
scroll to position [494, 0]
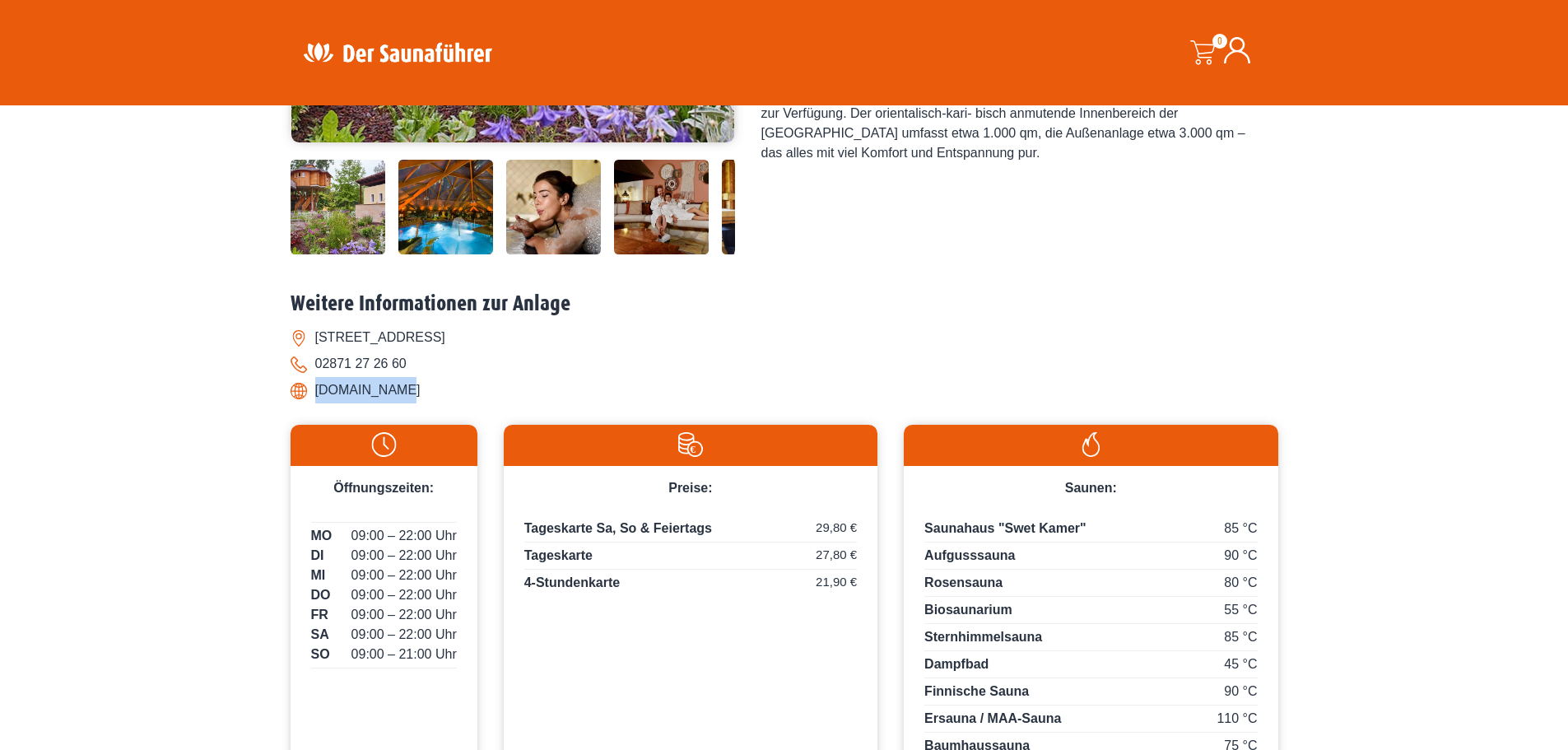
drag, startPoint x: 411, startPoint y: 401, endPoint x: 268, endPoint y: 393, distance: 143.2
click at [266, 392] on div "Startseite » Bocholt – Sauna- & Wasserwelten Bahia Bocholt – Sauna- & Wasserwel…" at bounding box center [784, 239] width 1568 height 1182
copy li "www.bahia.de"
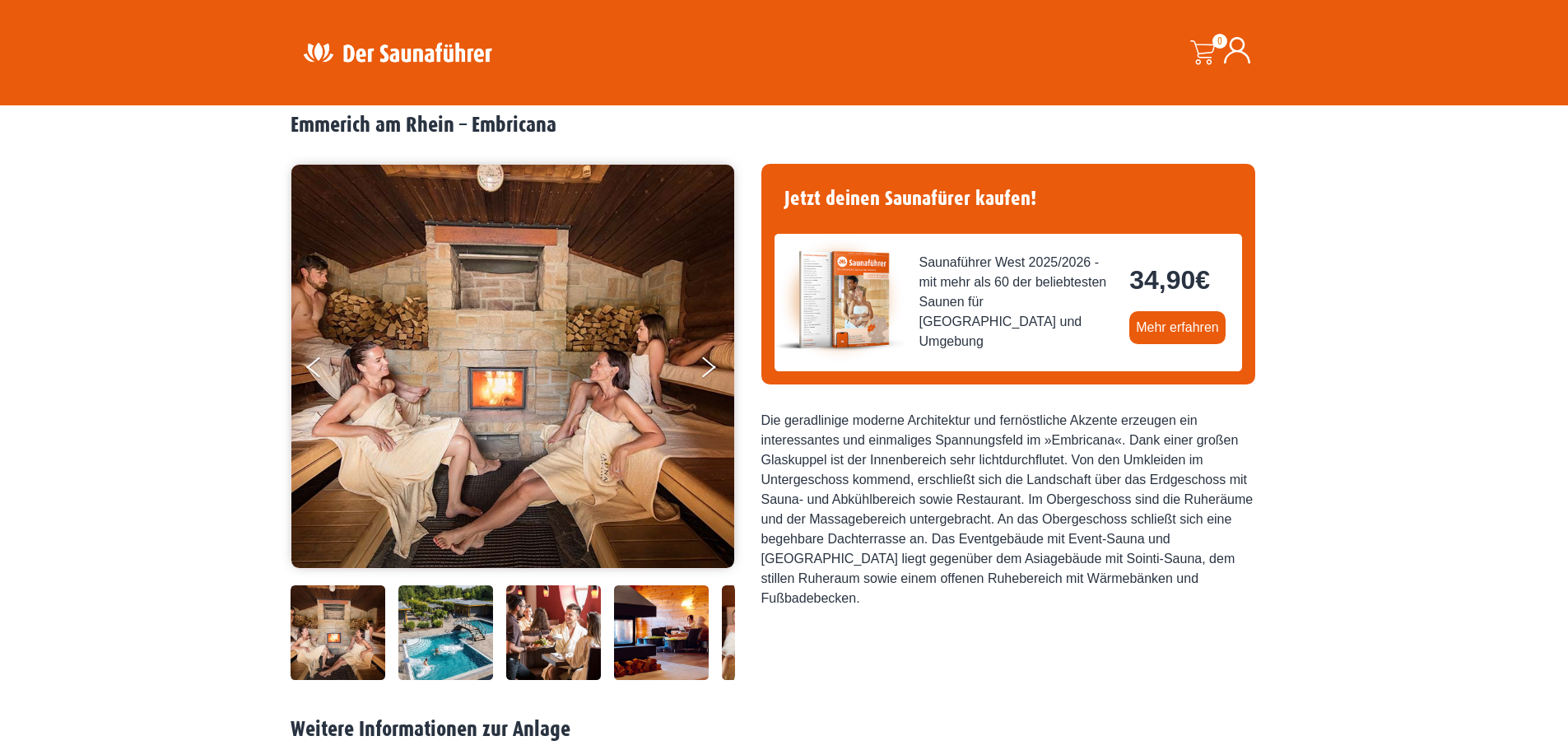
scroll to position [412, 0]
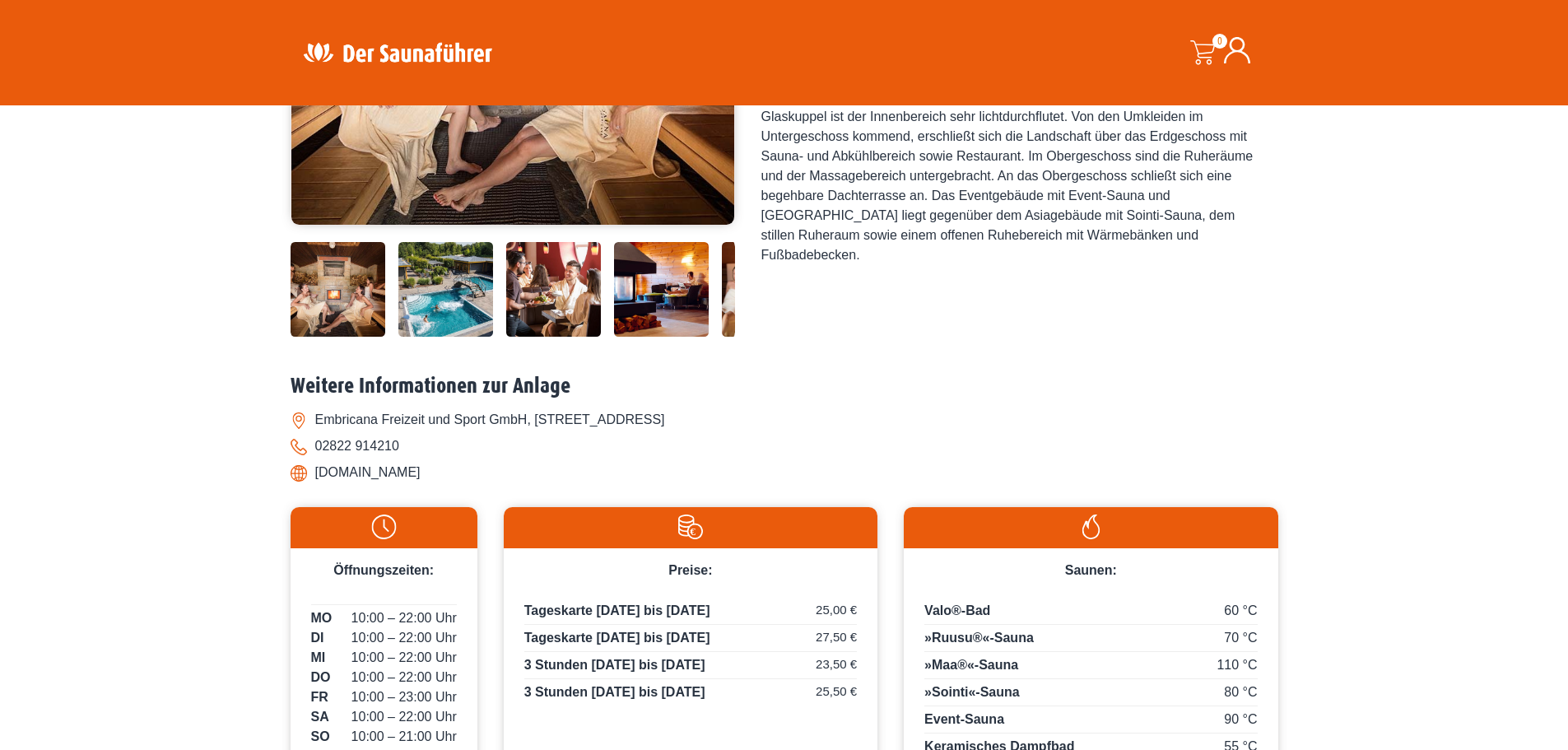
drag, startPoint x: 469, startPoint y: 472, endPoint x: 308, endPoint y: 481, distance: 161.3
click at [308, 481] on li "[DOMAIN_NAME]" at bounding box center [784, 473] width 987 height 26
copy li "[DOMAIN_NAME]"
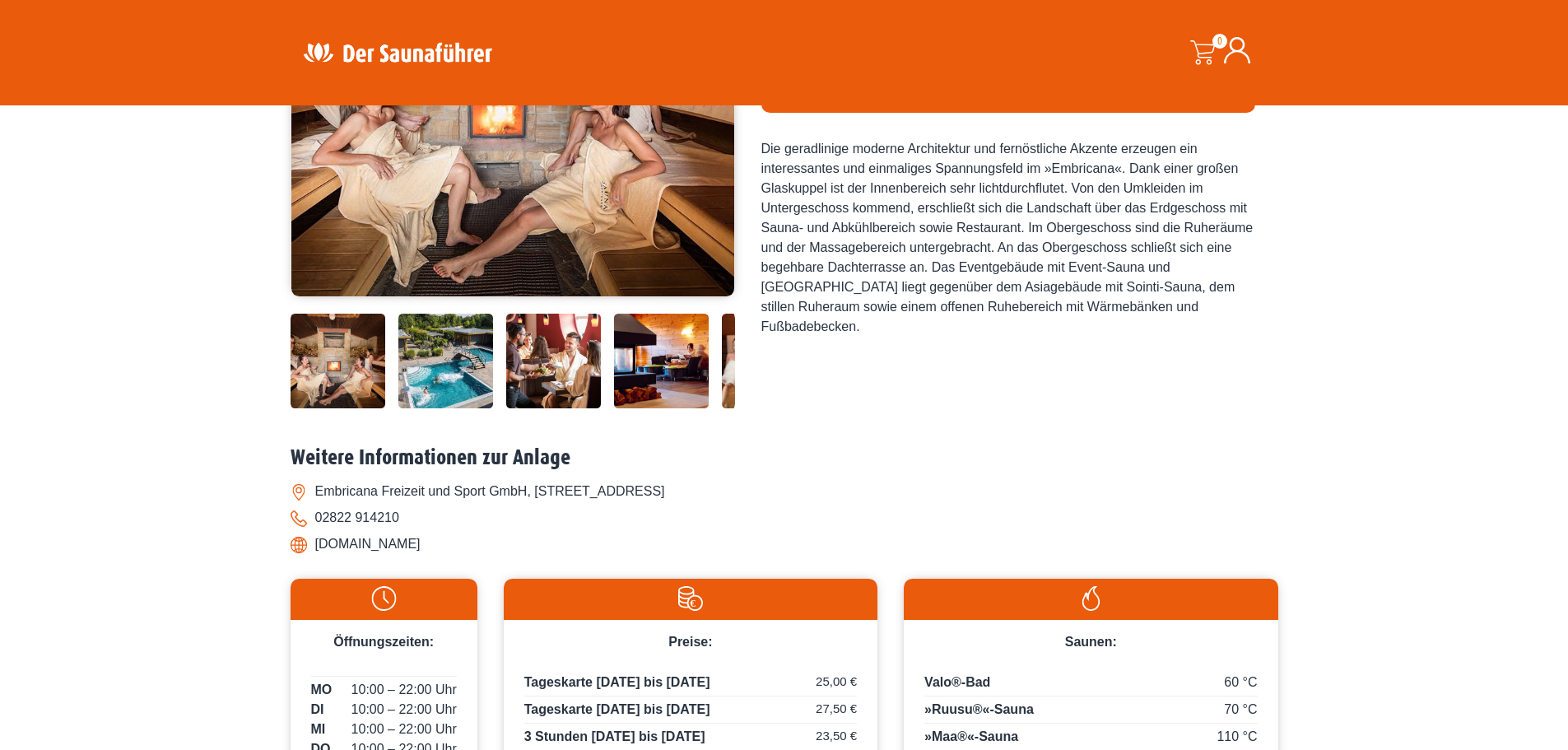
scroll to position [164, 0]
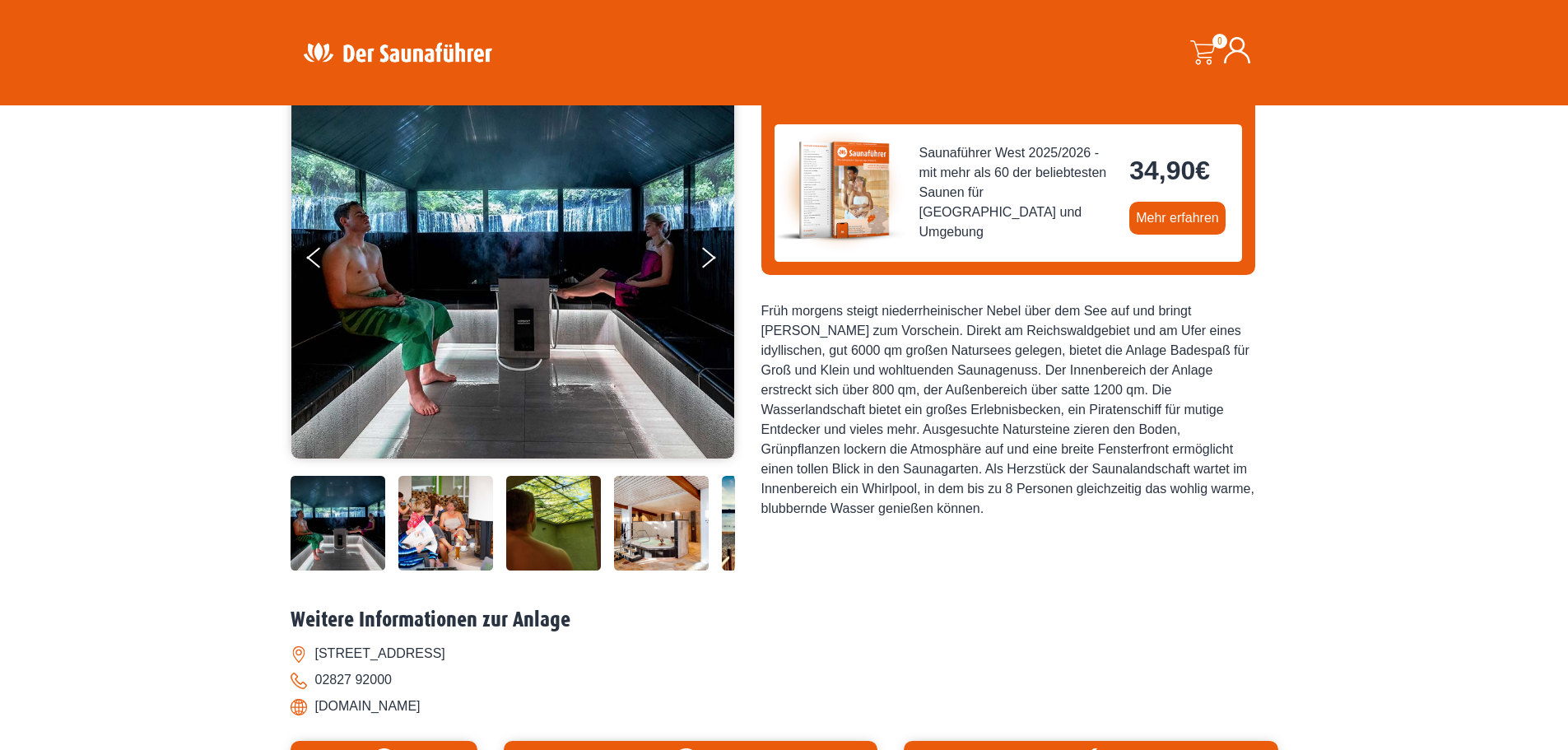
scroll to position [247, 0]
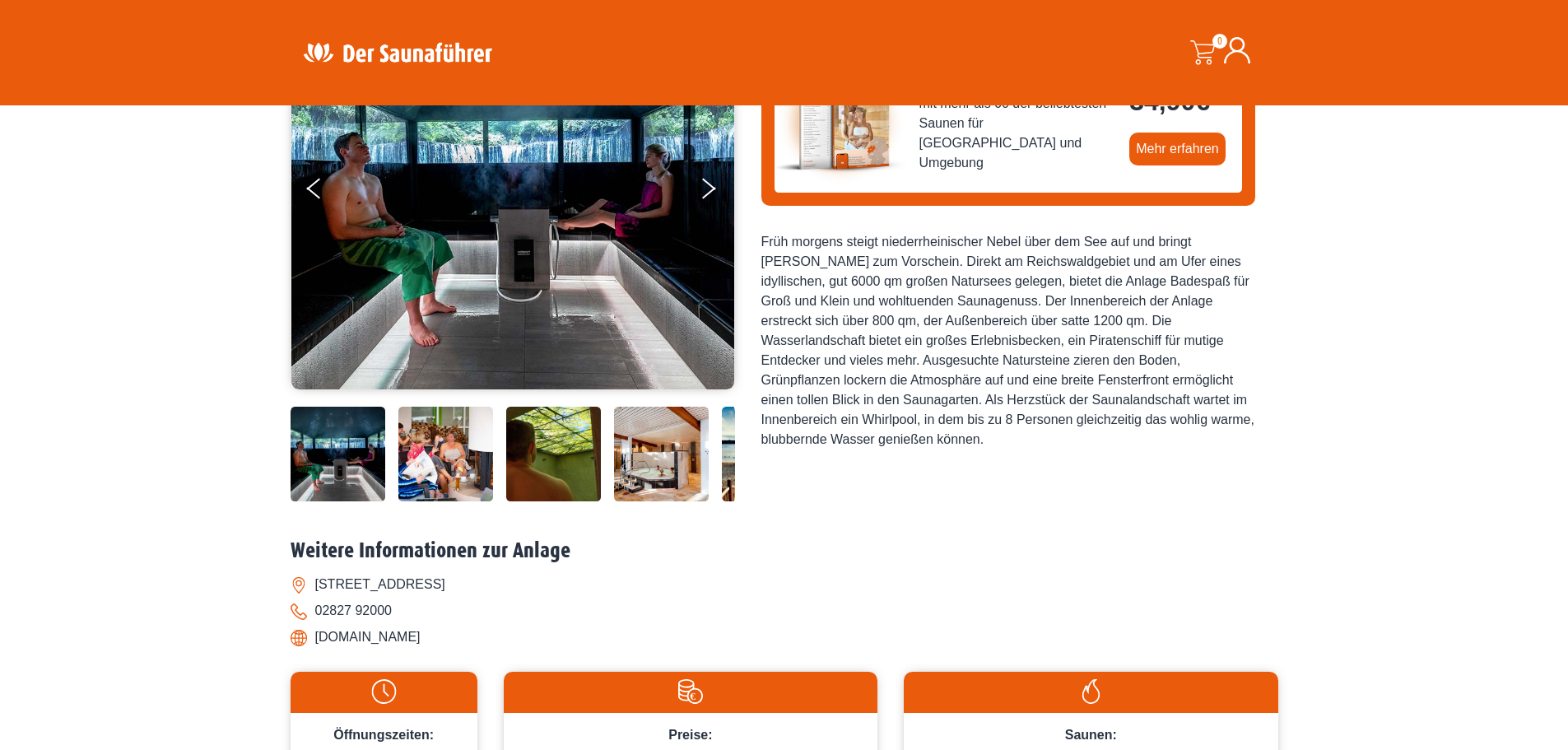
drag, startPoint x: 445, startPoint y: 646, endPoint x: 302, endPoint y: 637, distance: 143.3
click at [302, 637] on li "[DOMAIN_NAME]" at bounding box center [784, 637] width 987 height 26
copy li "[DOMAIN_NAME]"
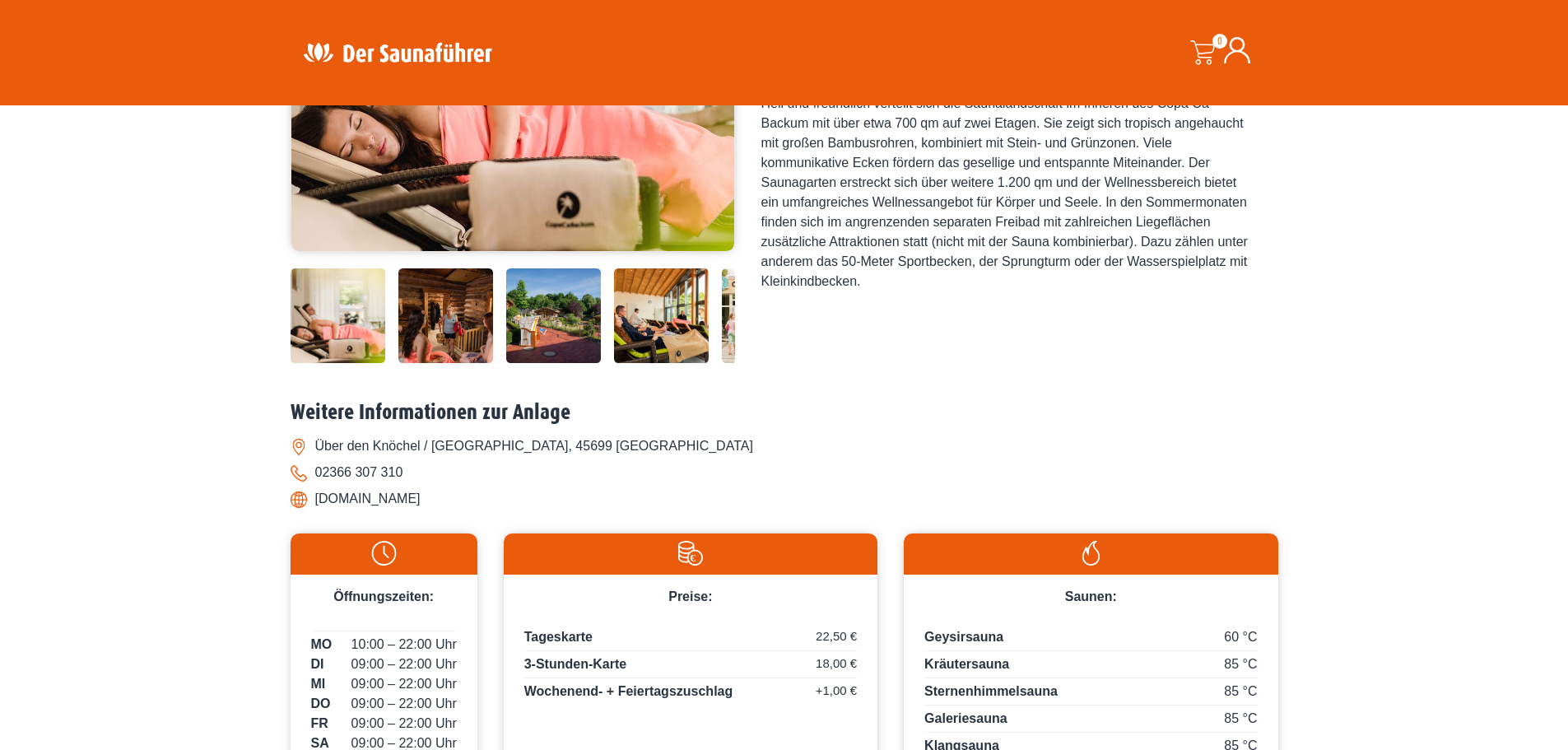
scroll to position [412, 0]
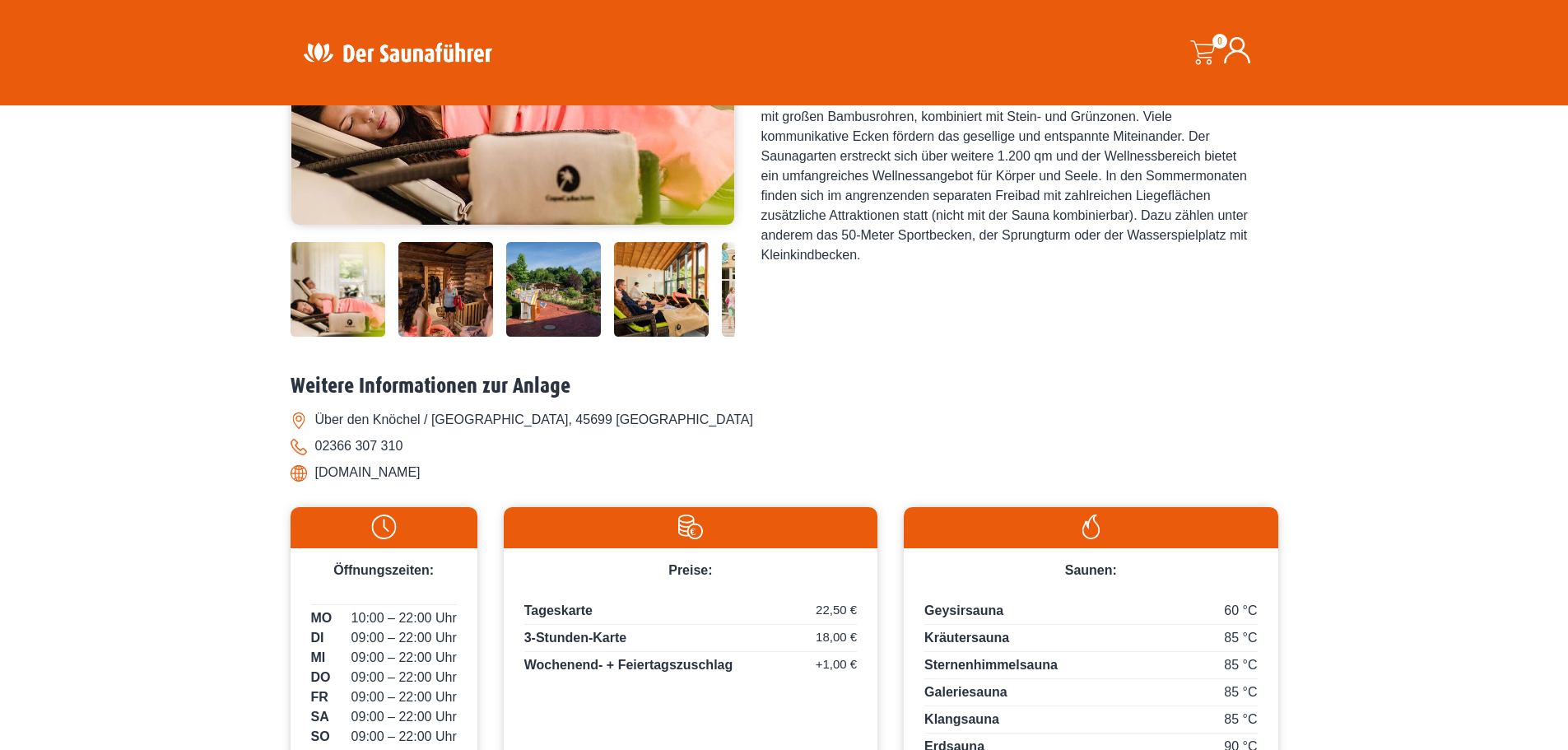
drag, startPoint x: 481, startPoint y: 477, endPoint x: 318, endPoint y: 481, distance: 163.0
click at [318, 481] on li "www.copacabackum.de" at bounding box center [784, 473] width 987 height 26
copy li "www.copacabackum.de"
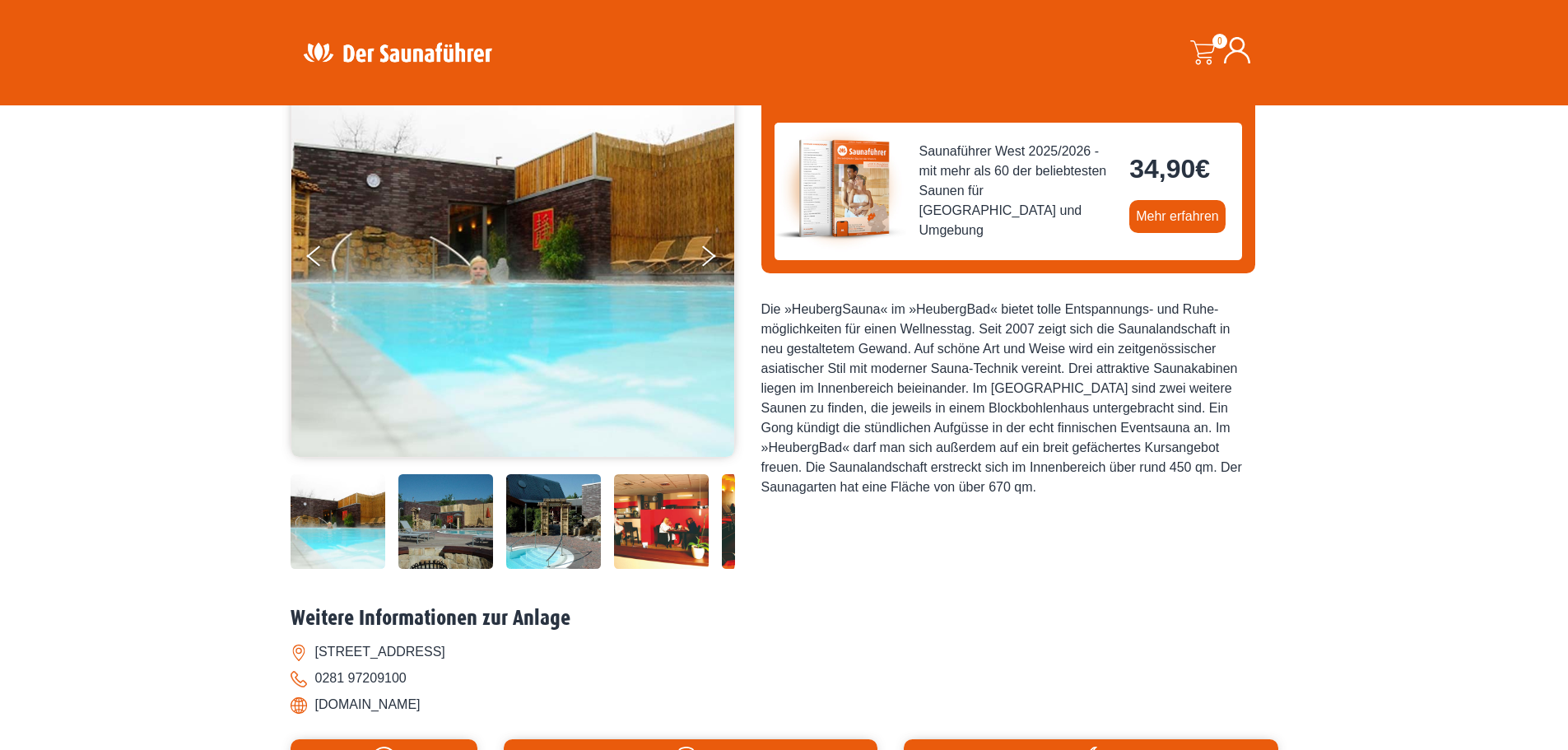
scroll to position [329, 0]
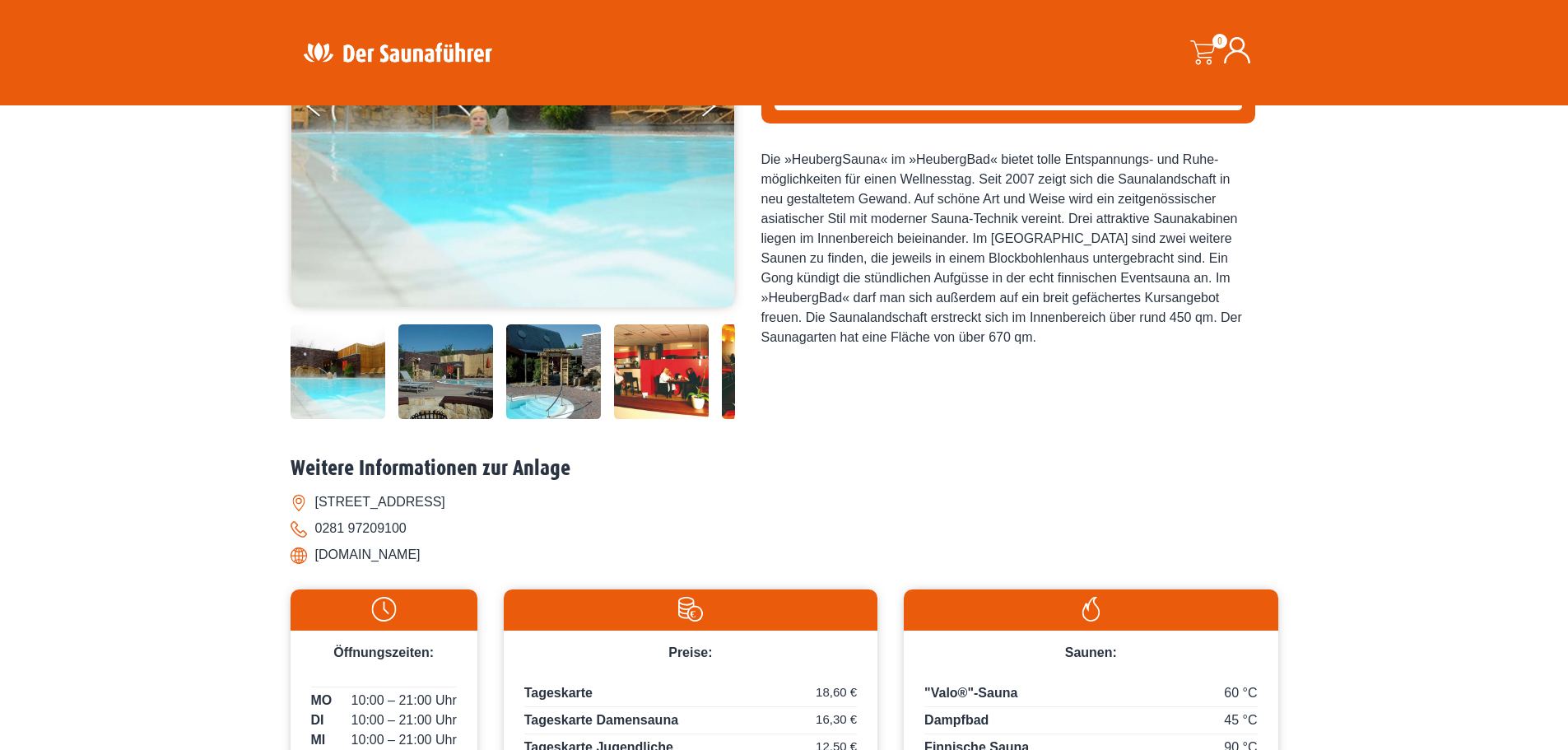
drag, startPoint x: 463, startPoint y: 551, endPoint x: 302, endPoint y: 547, distance: 161.0
click at [302, 547] on li "[DOMAIN_NAME]" at bounding box center [784, 555] width 987 height 26
copy li "[DOMAIN_NAME]"
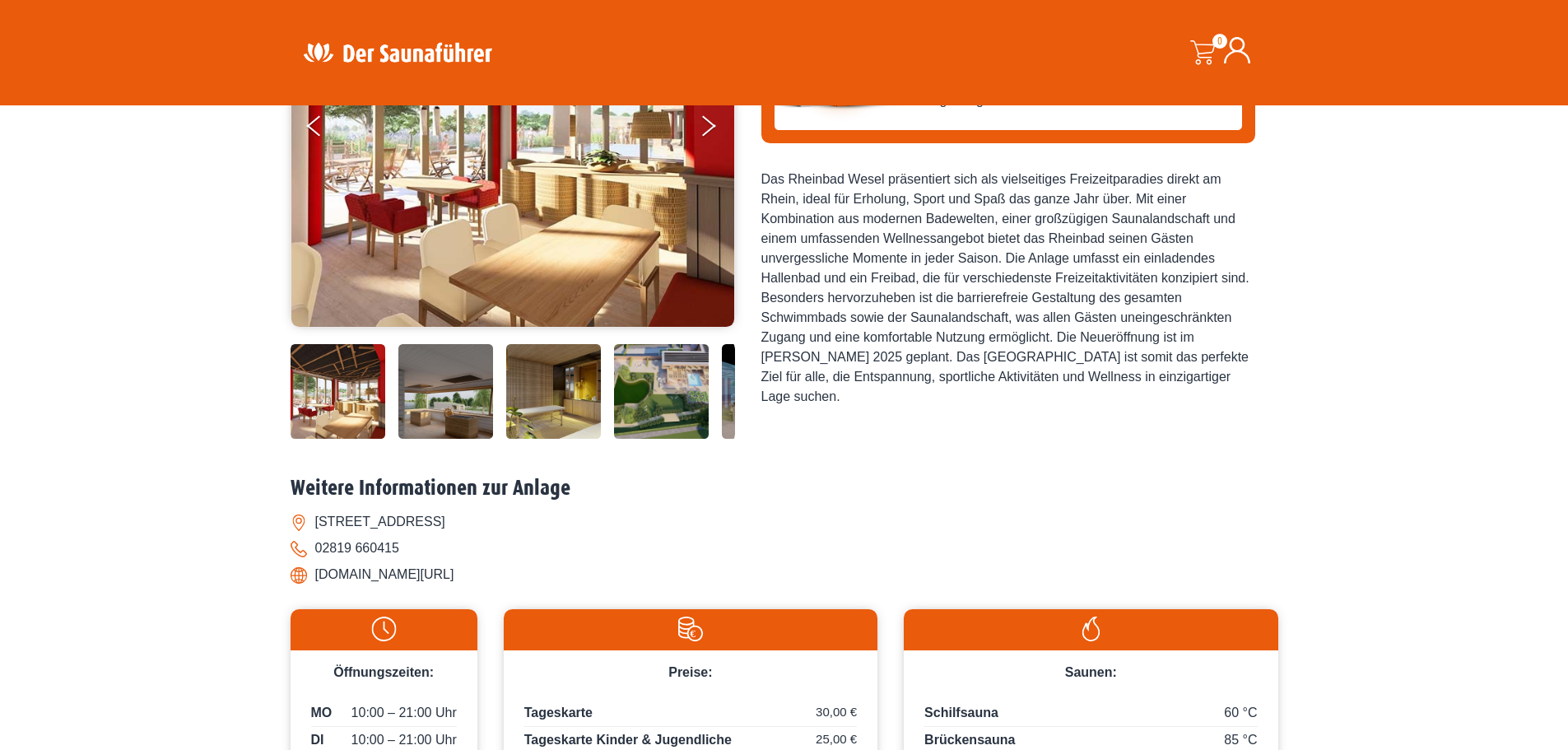
scroll to position [329, 0]
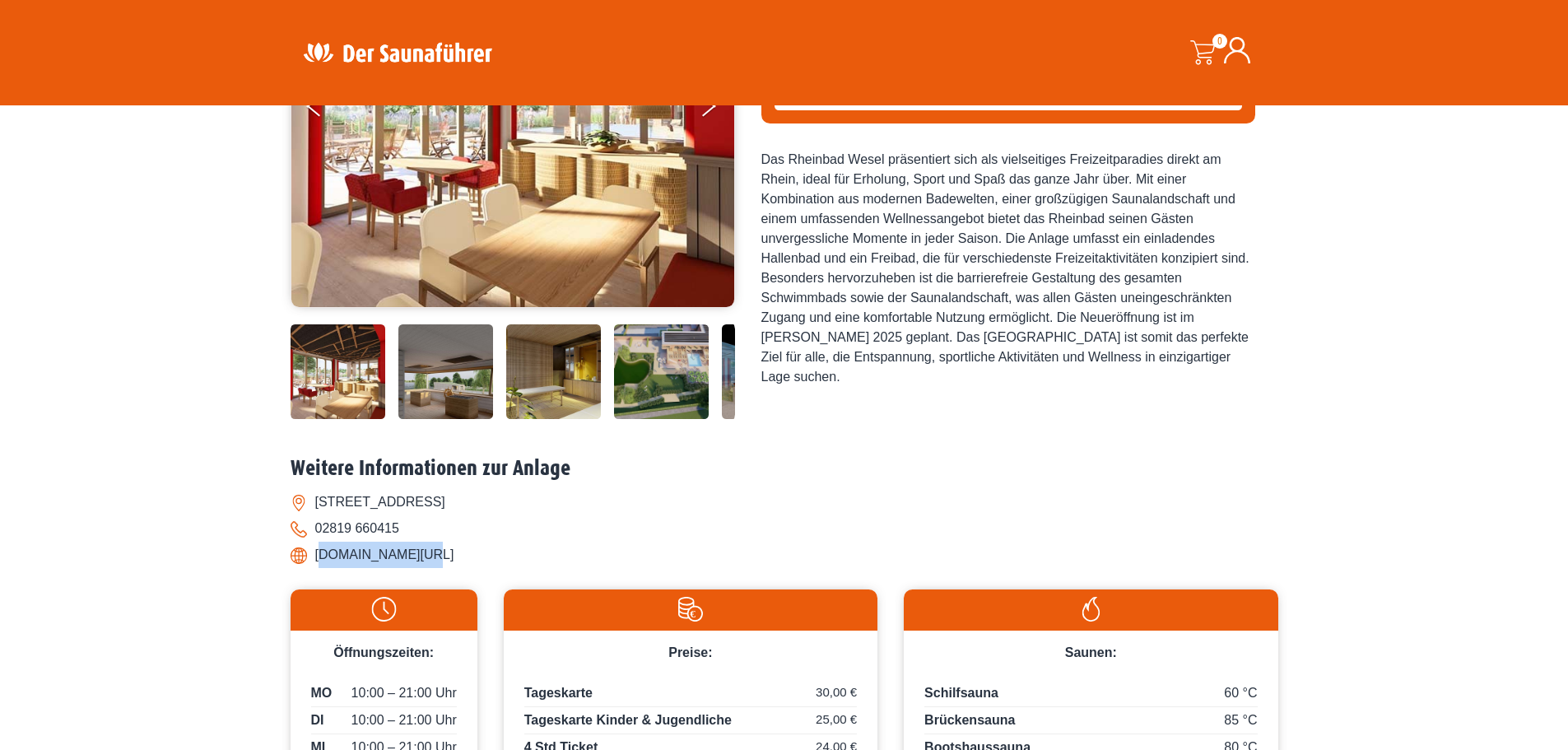
drag, startPoint x: 451, startPoint y: 559, endPoint x: 319, endPoint y: 558, distance: 132.0
click at [319, 558] on li "[DOMAIN_NAME][URL]" at bounding box center [784, 555] width 987 height 26
click at [429, 550] on li "[DOMAIN_NAME][URL]" at bounding box center [784, 555] width 987 height 26
drag, startPoint x: 429, startPoint y: 554, endPoint x: 300, endPoint y: 557, distance: 129.0
click at [298, 557] on li "[DOMAIN_NAME][URL]" at bounding box center [784, 555] width 987 height 26
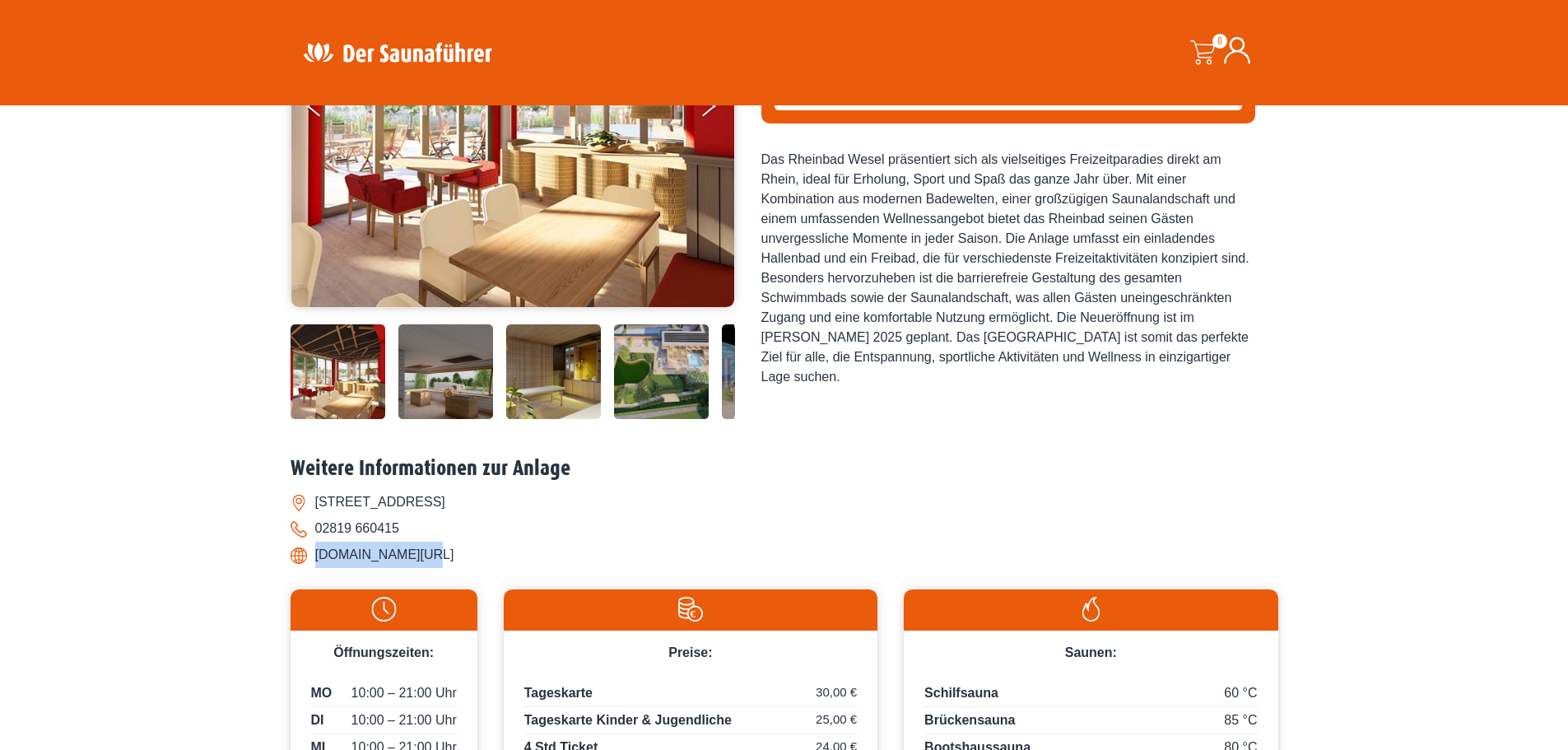
copy li "[DOMAIN_NAME][URL]"
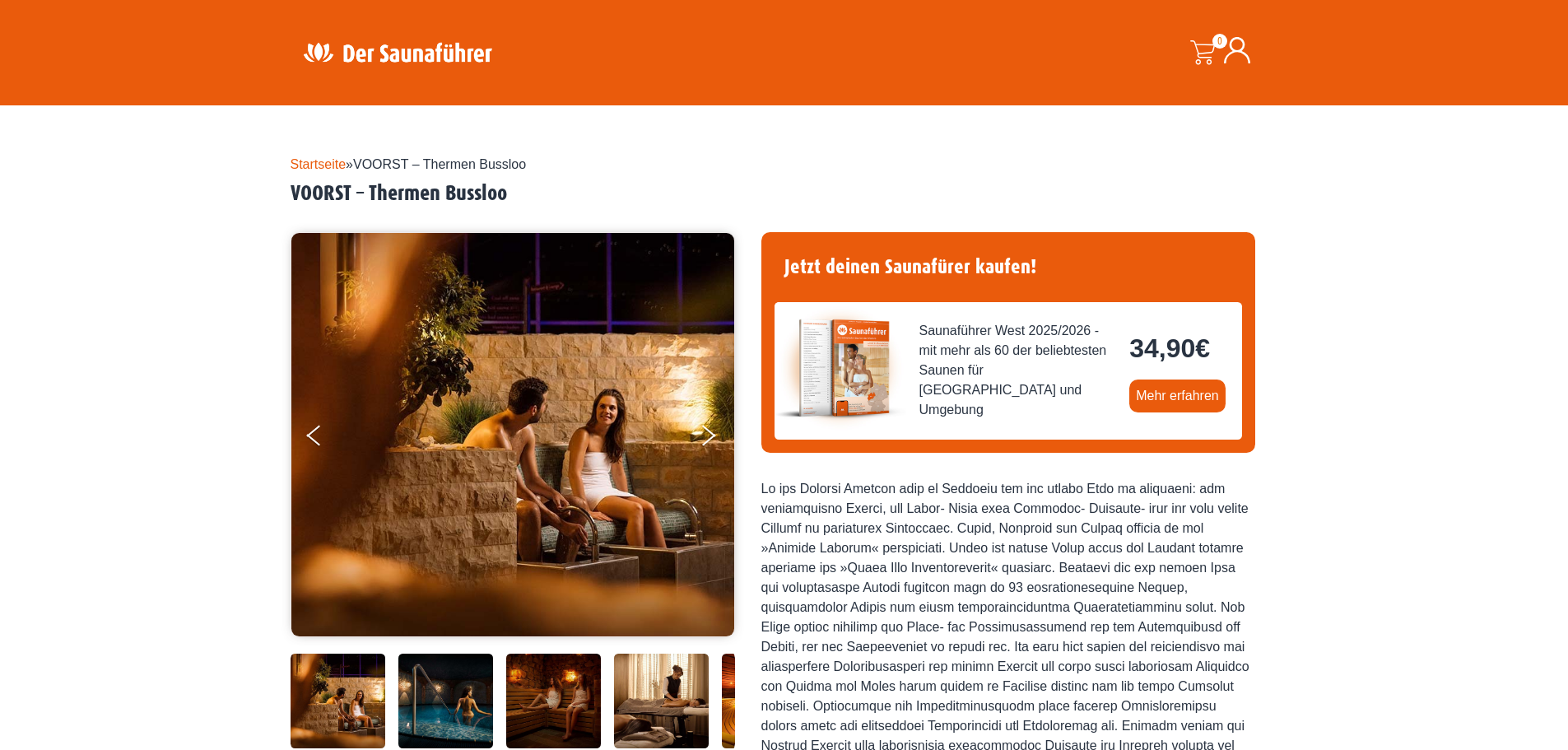
scroll to position [329, 0]
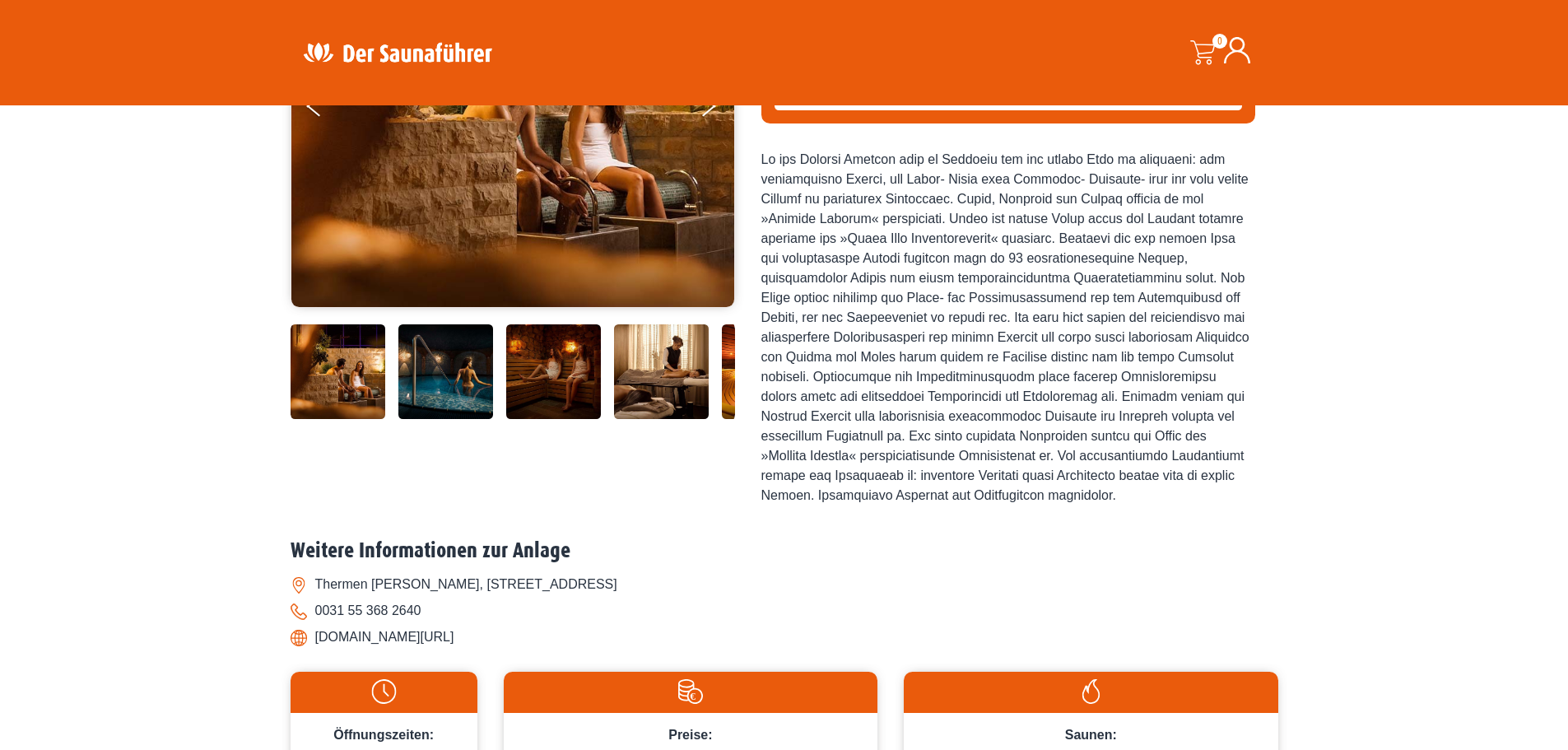
drag, startPoint x: 467, startPoint y: 660, endPoint x: 261, endPoint y: 652, distance: 206.2
click at [261, 652] on div "Startseite » VOORST – Thermen Bussloo VOORST – Thermen Bussloo [GEOGRAPHIC_DATA]" at bounding box center [784, 512] width 1568 height 1400
copy li "[DOMAIN_NAME][URL]"
